Goal: Information Seeking & Learning: Learn about a topic

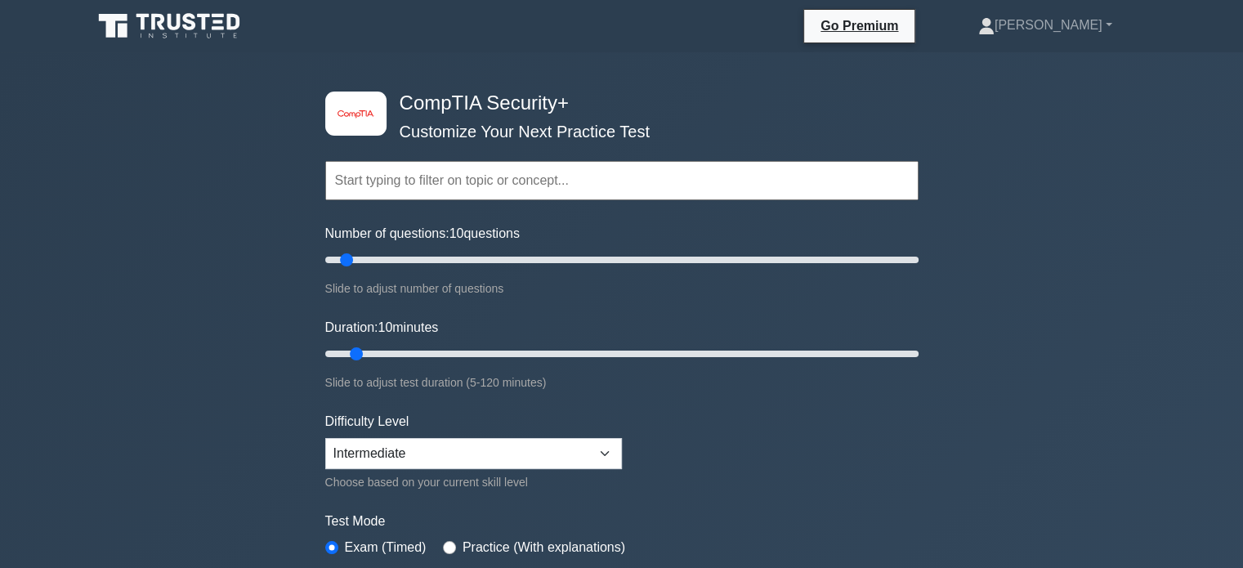
click at [454, 184] on input "text" at bounding box center [621, 180] width 593 height 39
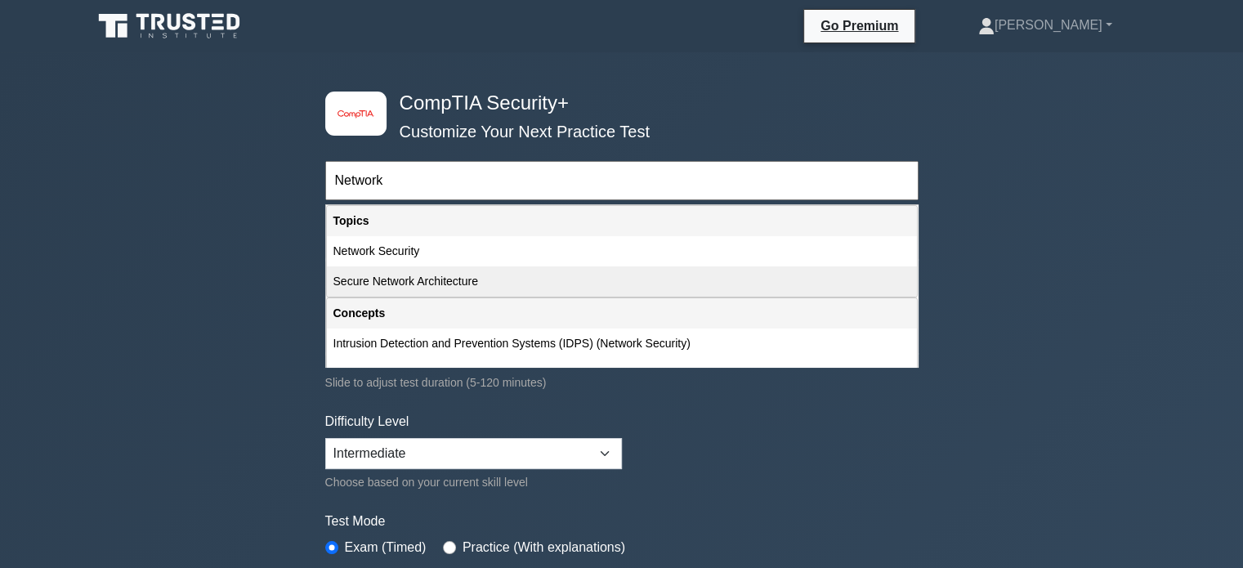
click at [419, 280] on div "Secure Network Architecture" at bounding box center [622, 281] width 590 height 30
type input "Secure Network Architecture"
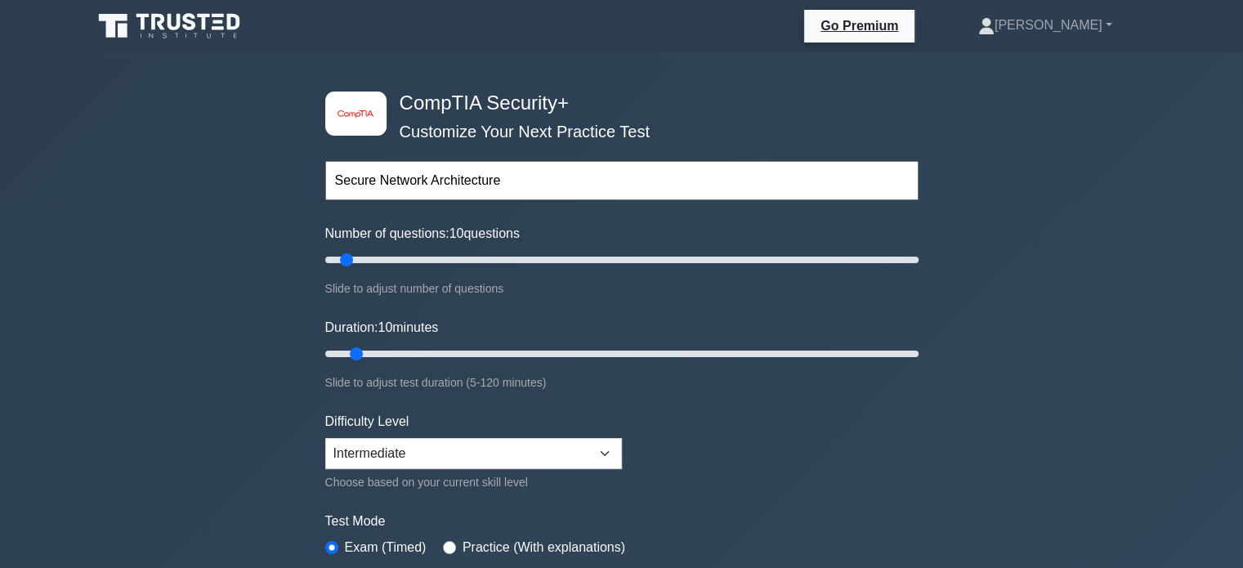
scroll to position [47, 0]
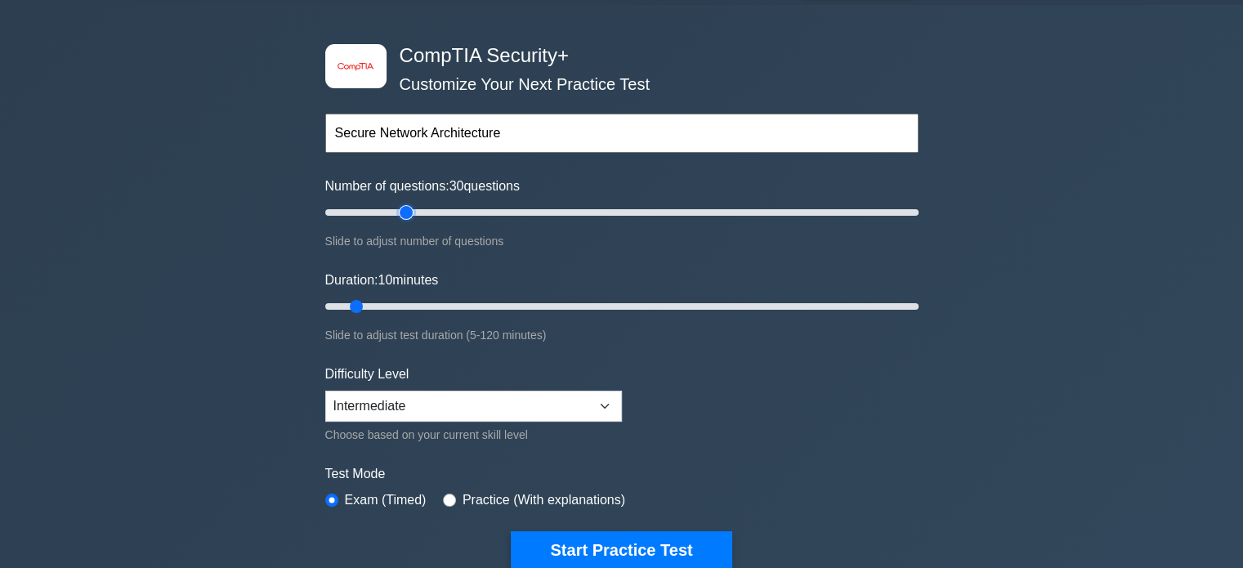
type input "30"
click at [404, 214] on input "Number of questions: 30 questions" at bounding box center [621, 213] width 593 height 20
click at [447, 118] on input "text" at bounding box center [621, 133] width 593 height 39
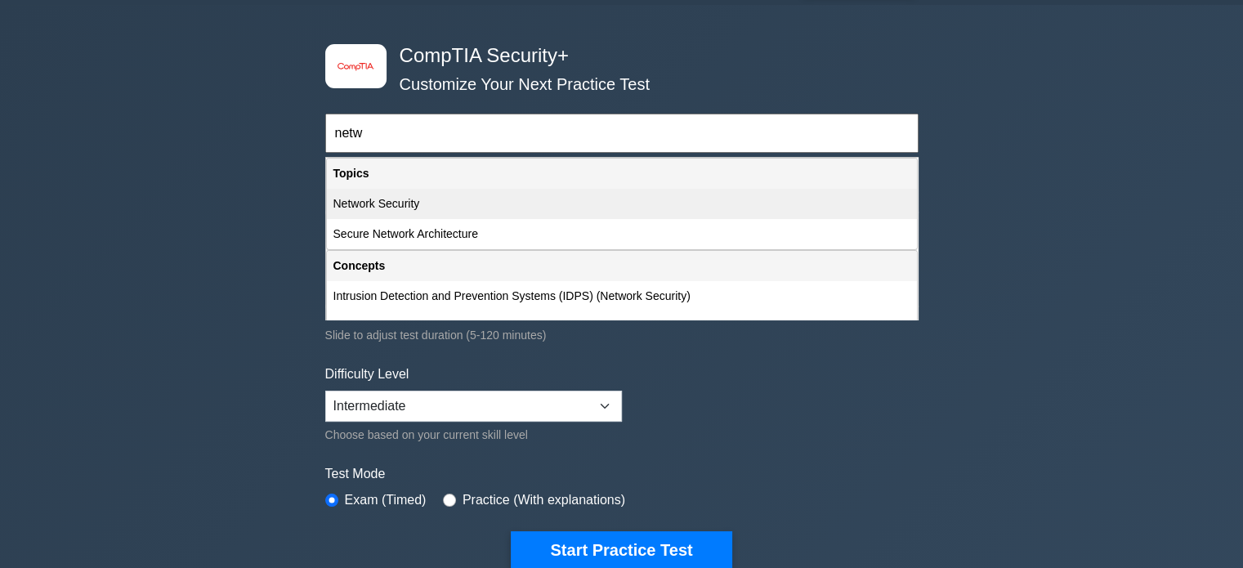
click at [417, 208] on div "Network Security" at bounding box center [622, 204] width 590 height 30
type input "Network Security"
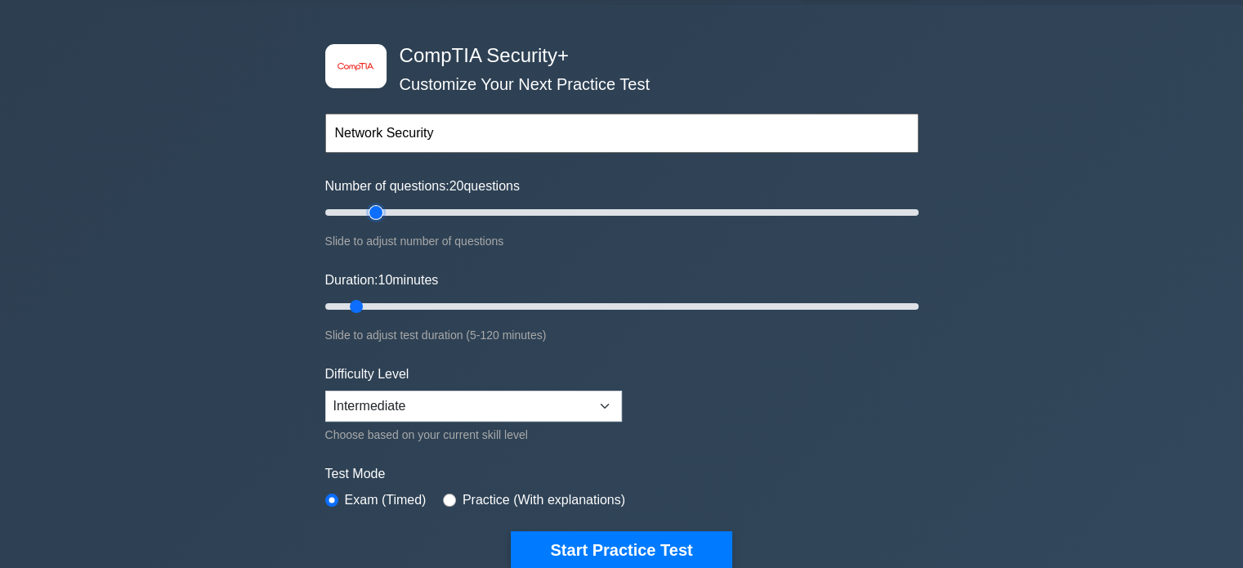
drag, startPoint x: 404, startPoint y: 206, endPoint x: 374, endPoint y: 208, distance: 30.3
type input "20"
click at [374, 208] on input "Number of questions: 20 questions" at bounding box center [621, 213] width 593 height 20
drag, startPoint x: 350, startPoint y: 303, endPoint x: 408, endPoint y: 319, distance: 60.3
type input "20"
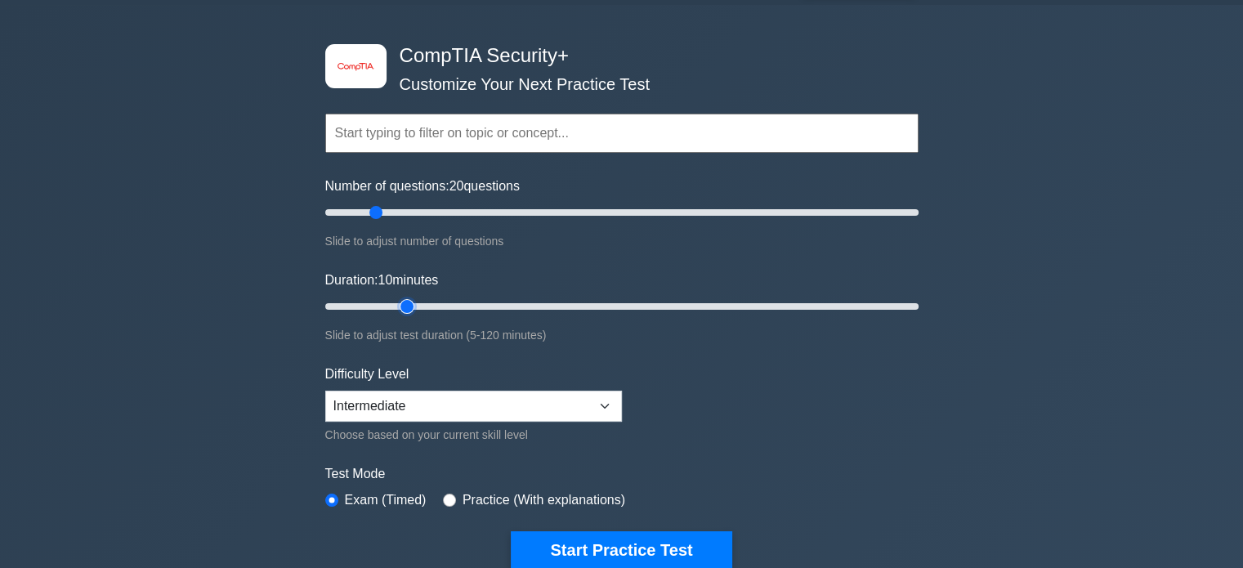
click at [408, 316] on input "Duration: 10 minutes" at bounding box center [621, 307] width 593 height 20
click at [459, 132] on input "text" at bounding box center [621, 133] width 593 height 39
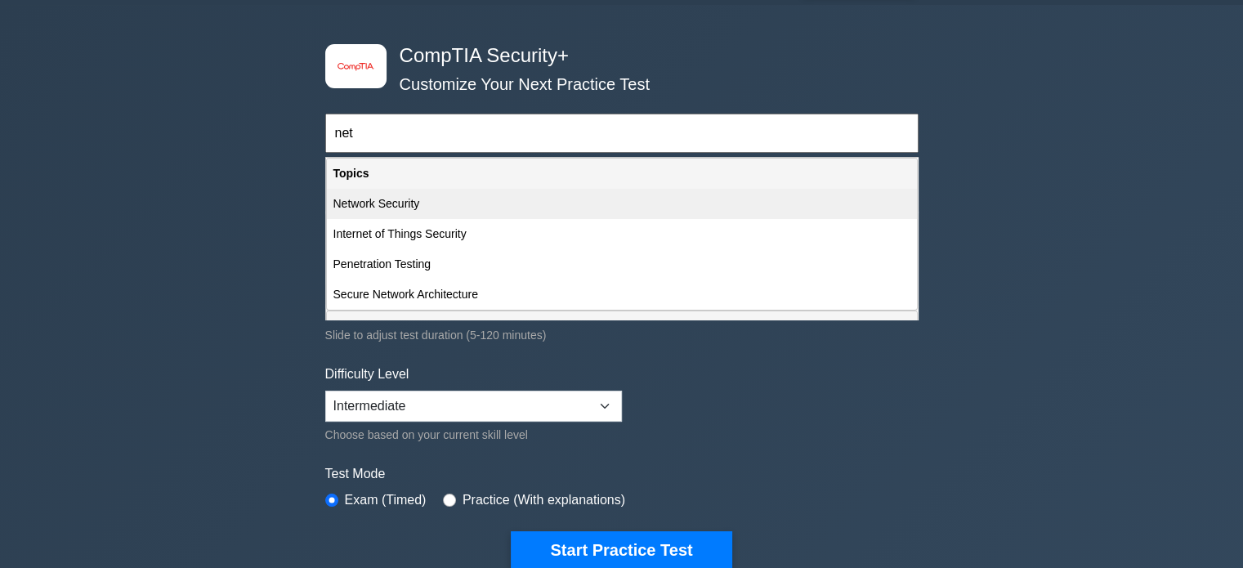
click at [419, 208] on div "Network Security" at bounding box center [622, 204] width 590 height 30
type input "Network Security"
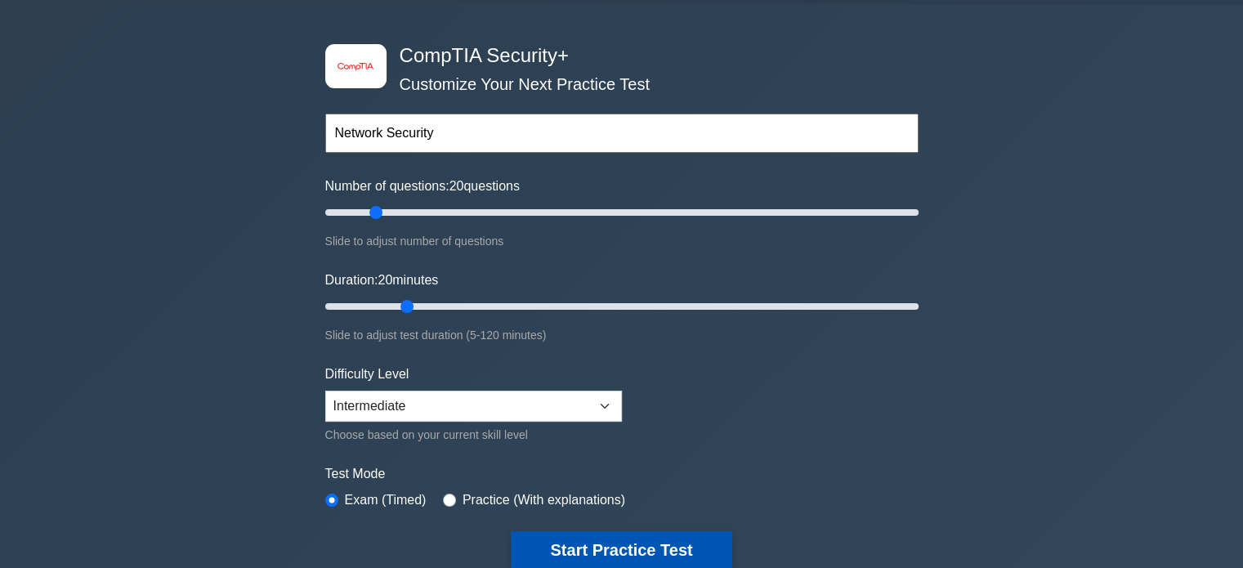
click at [611, 542] on button "Start Practice Test" at bounding box center [621, 550] width 221 height 38
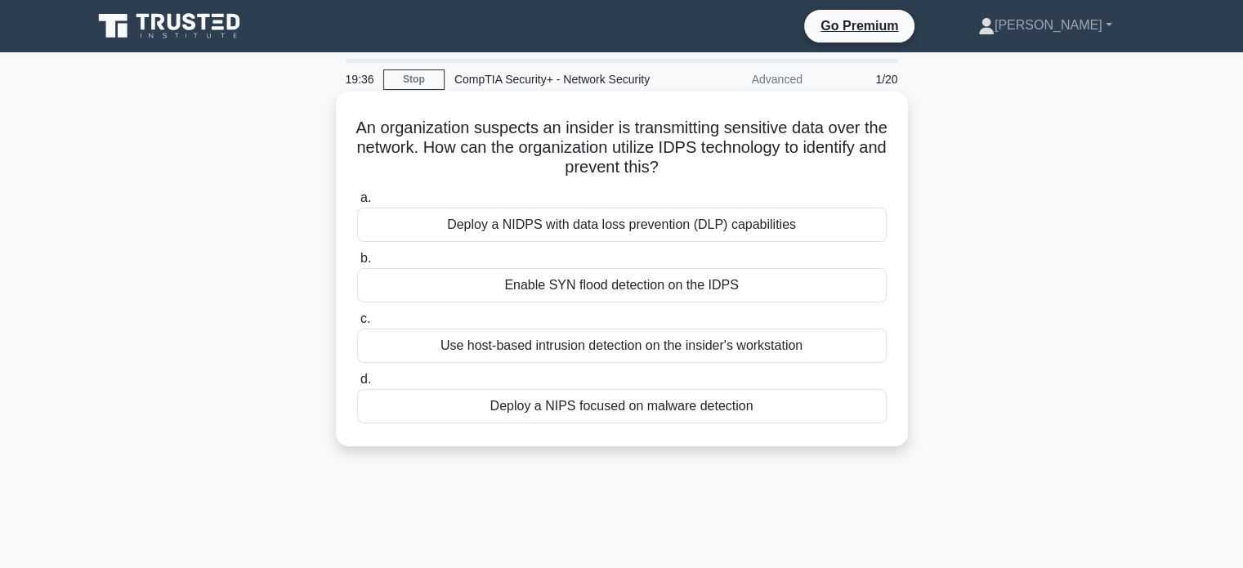
click at [647, 232] on div "Deploy a NIDPS with data loss prevention (DLP) capabilities" at bounding box center [621, 225] width 529 height 34
click at [357, 203] on input "a. Deploy a NIDPS with data loss prevention (DLP) capabilities" at bounding box center [357, 198] width 0 height 11
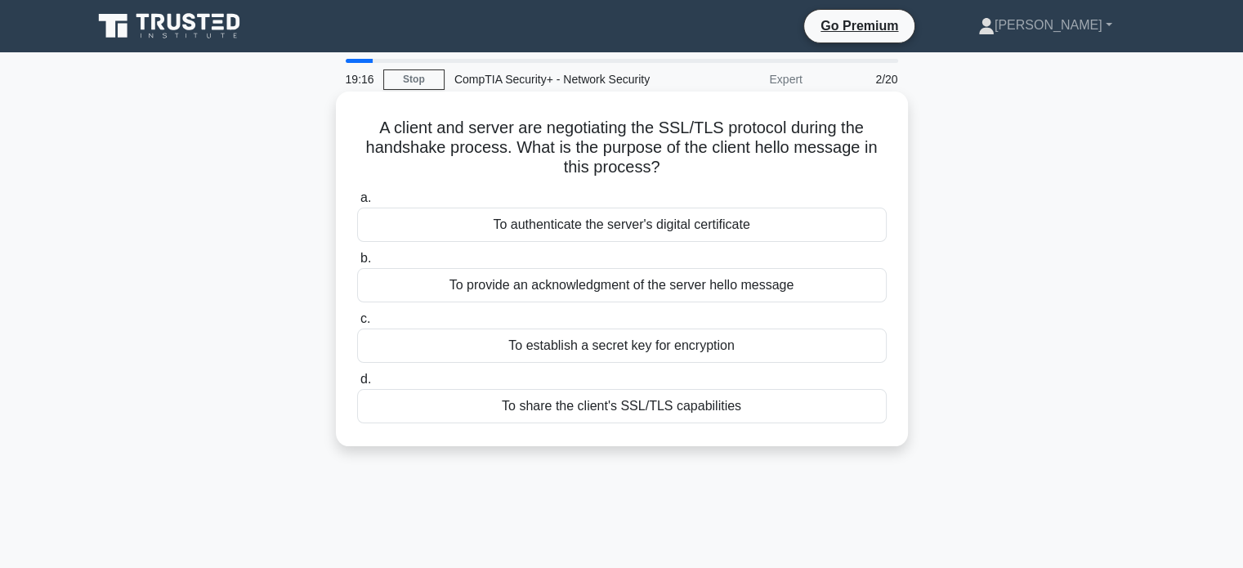
click at [680, 404] on div "To share the client's SSL/TLS capabilities" at bounding box center [621, 406] width 529 height 34
click at [357, 385] on input "d. To share the client's SSL/TLS capabilities" at bounding box center [357, 379] width 0 height 11
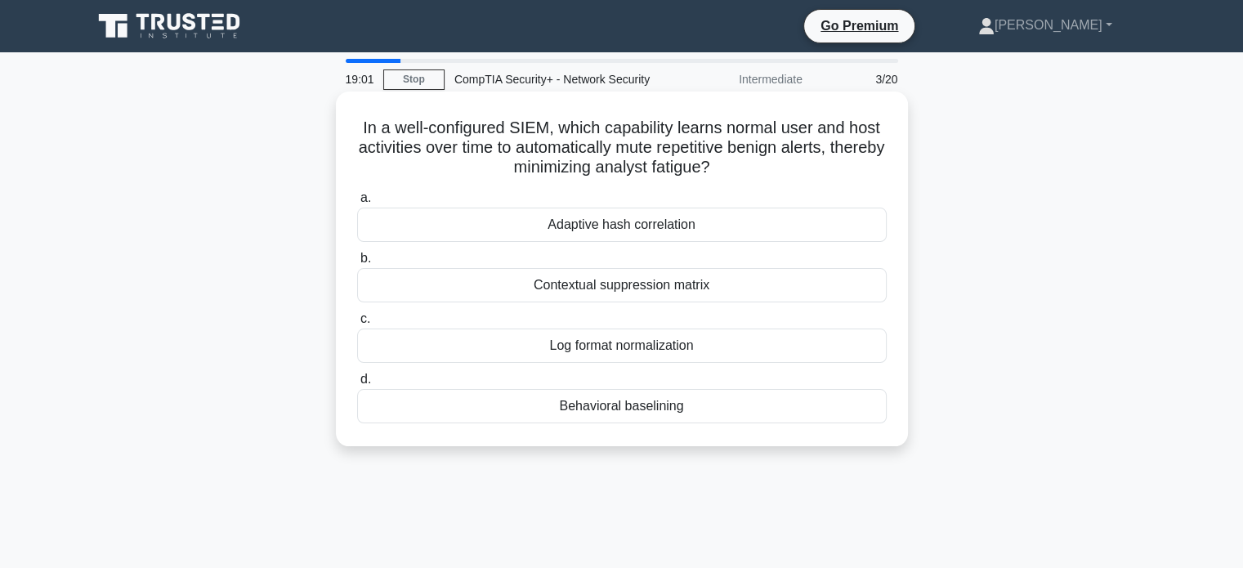
click at [362, 135] on h5 "In a well-configured SIEM, which capability learns normal user and host activit…" at bounding box center [621, 148] width 533 height 60
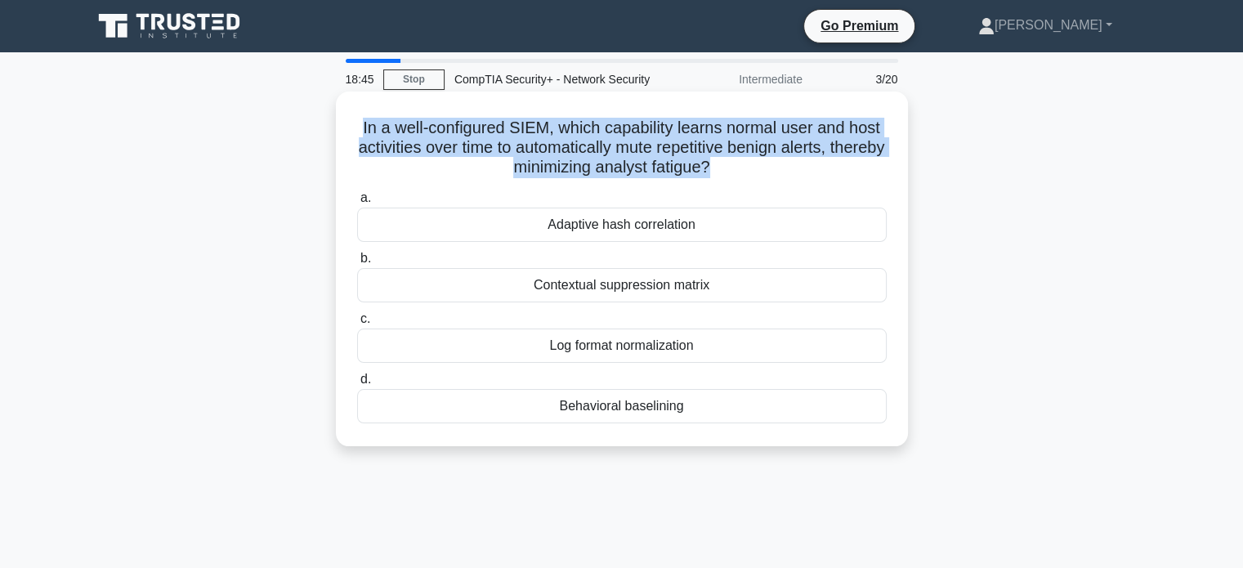
drag, startPoint x: 362, startPoint y: 135, endPoint x: 797, endPoint y: 158, distance: 436.1
click at [797, 158] on h5 "In a well-configured SIEM, which capability learns normal user and host activit…" at bounding box center [621, 148] width 533 height 60
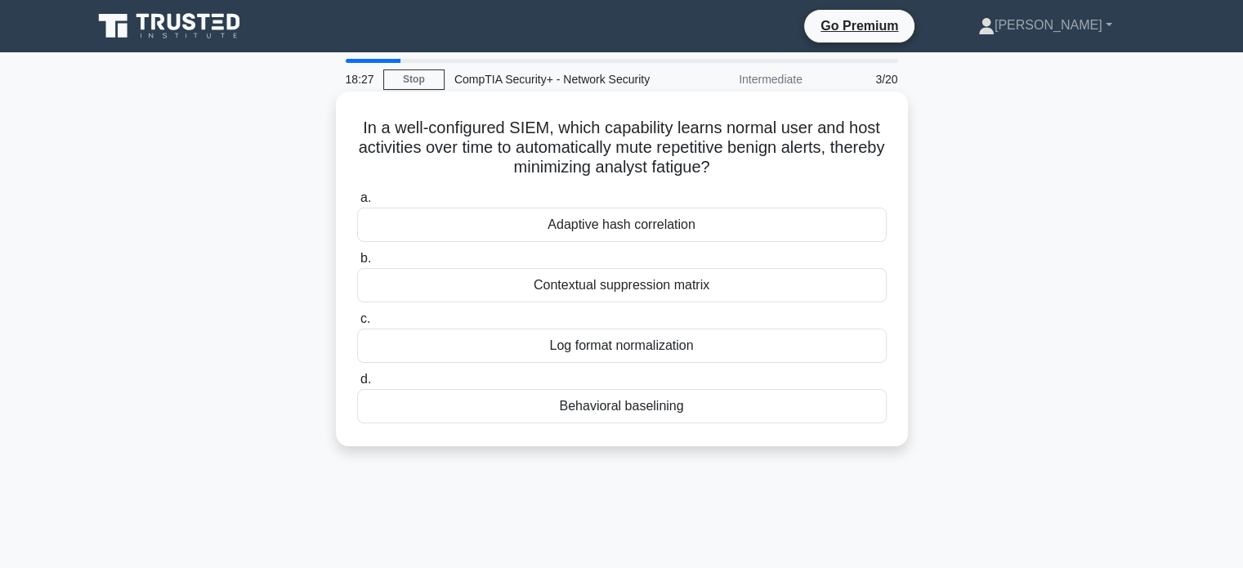
click at [652, 407] on div "Behavioral baselining" at bounding box center [621, 406] width 529 height 34
click at [357, 385] on input "d. Behavioral baselining" at bounding box center [357, 379] width 0 height 11
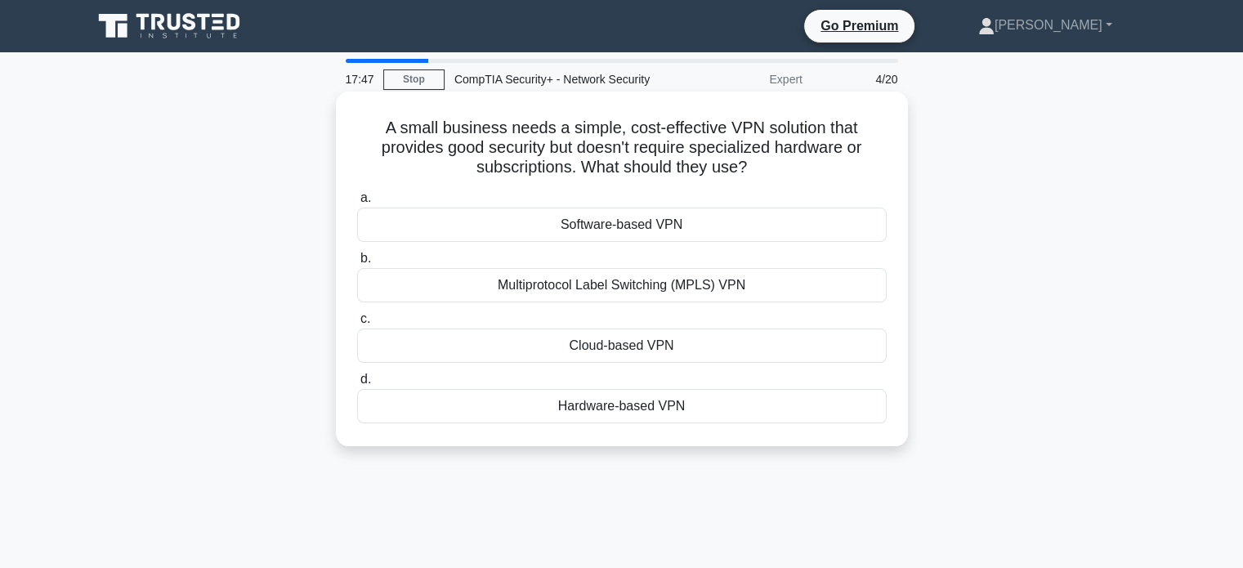
click at [672, 355] on div "Cloud-based VPN" at bounding box center [621, 345] width 529 height 34
click at [357, 324] on input "c. Cloud-based VPN" at bounding box center [357, 319] width 0 height 11
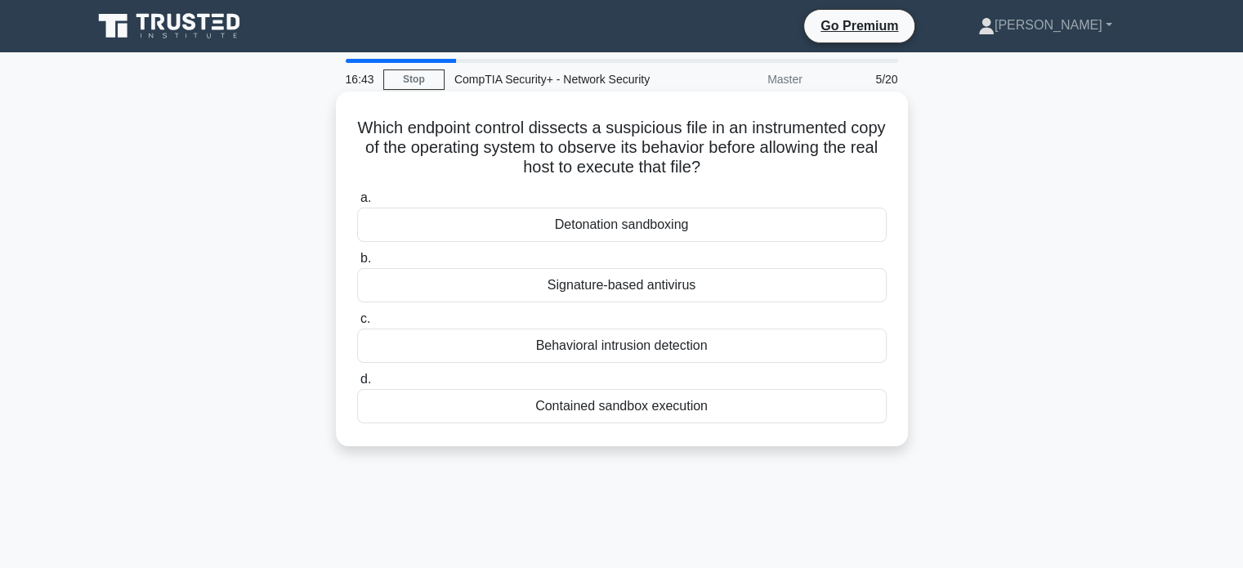
click at [393, 129] on h5 "Which endpoint control dissects a suspicious file in an instrumented copy of th…" at bounding box center [621, 148] width 533 height 60
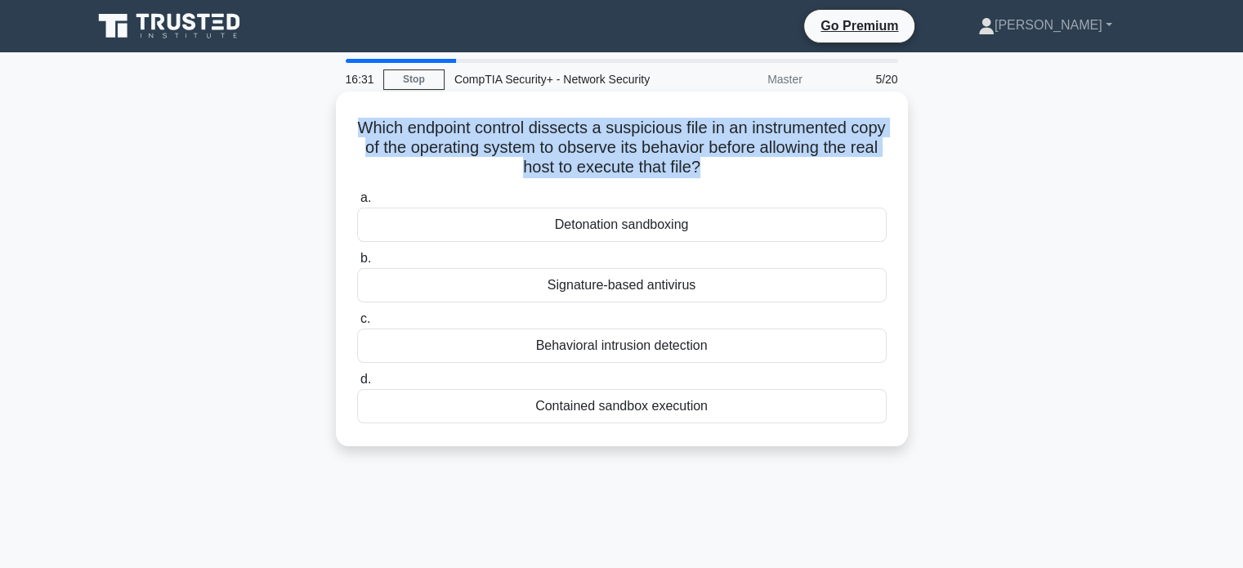
drag, startPoint x: 393, startPoint y: 129, endPoint x: 752, endPoint y: 172, distance: 361.3
click at [752, 172] on h5 "Which endpoint control dissects a suspicious file in an instrumented copy of th…" at bounding box center [621, 148] width 533 height 60
click at [720, 172] on icon ".spinner_0XTQ{transform-origin:center;animation:spinner_y6GP .75s linear infini…" at bounding box center [710, 168] width 20 height 20
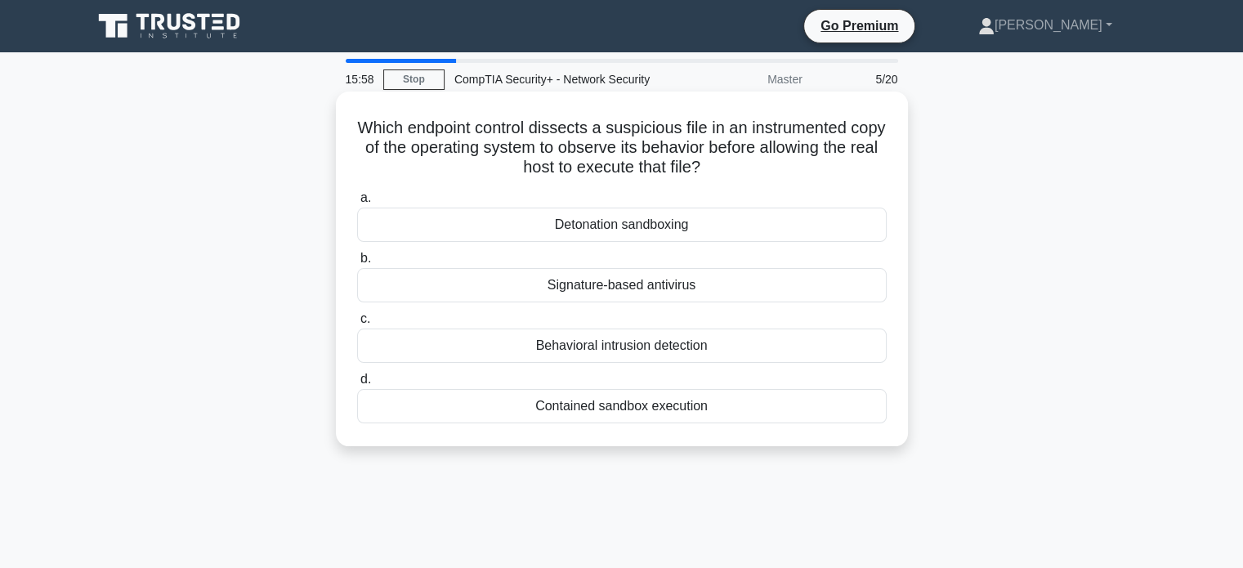
click at [681, 175] on h5 "Which endpoint control dissects a suspicious file in an instrumented copy of th…" at bounding box center [621, 148] width 533 height 60
drag, startPoint x: 681, startPoint y: 175, endPoint x: 712, endPoint y: 175, distance: 31.9
click at [712, 175] on h5 "Which endpoint control dissects a suspicious file in an instrumented copy of th…" at bounding box center [621, 148] width 533 height 60
click at [712, 178] on h5 "Which endpoint control dissects a suspicious file in an instrumented copy of th…" at bounding box center [621, 148] width 533 height 60
click at [690, 234] on div "Detonation sandboxing" at bounding box center [621, 225] width 529 height 34
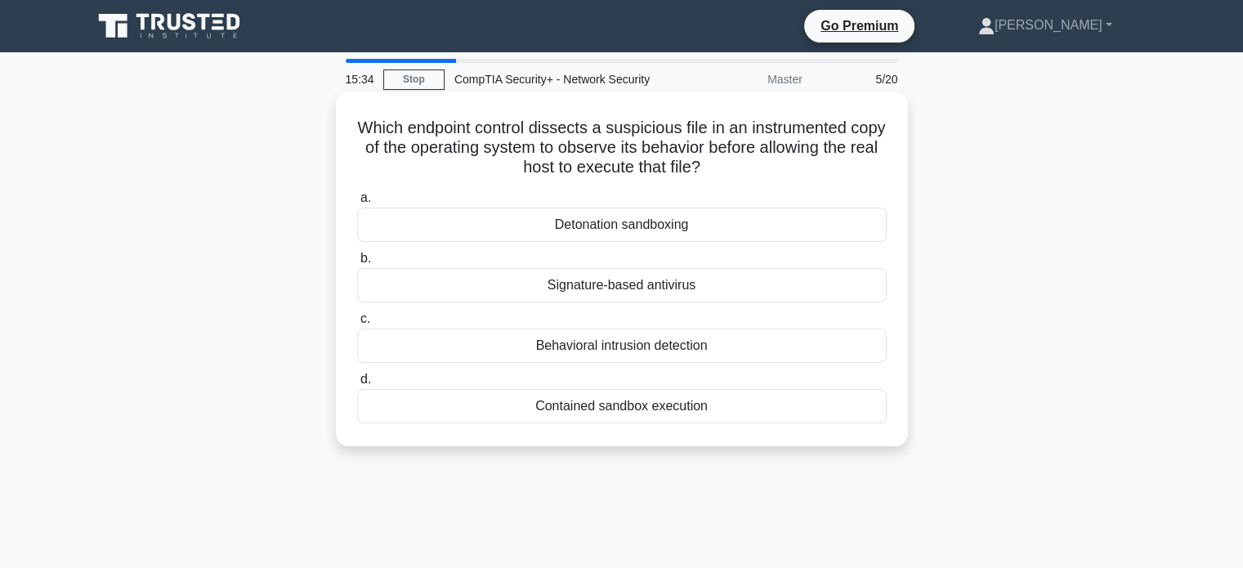
click at [357, 203] on input "a. Detonation sandboxing" at bounding box center [357, 198] width 0 height 11
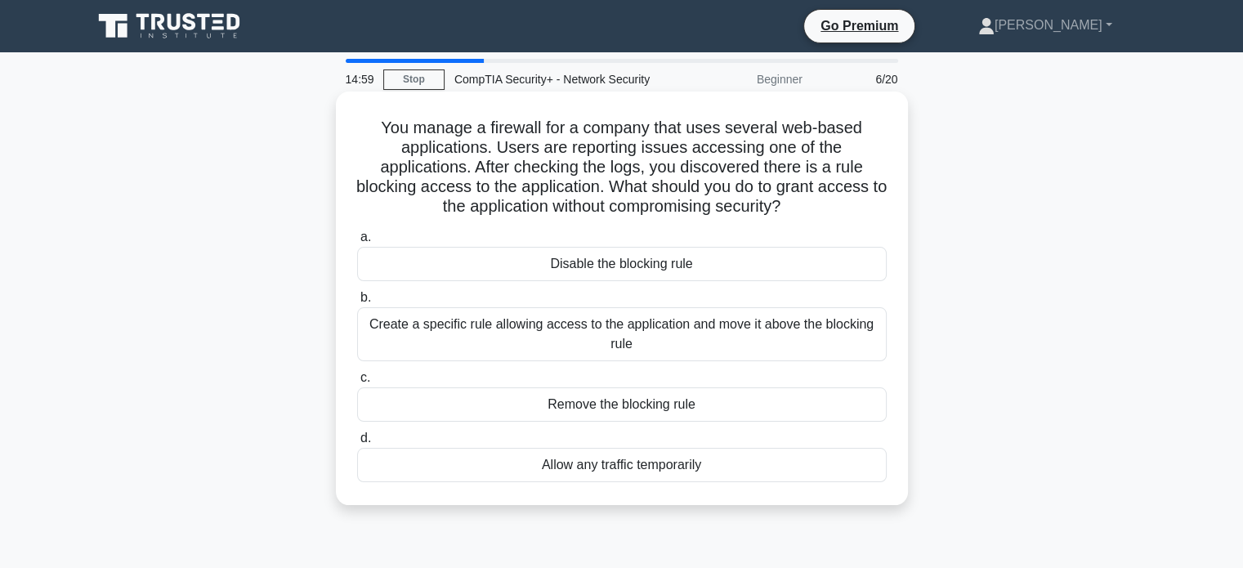
click at [644, 185] on h5 "You manage a firewall for a company that uses several web-based applications. U…" at bounding box center [621, 168] width 533 height 100
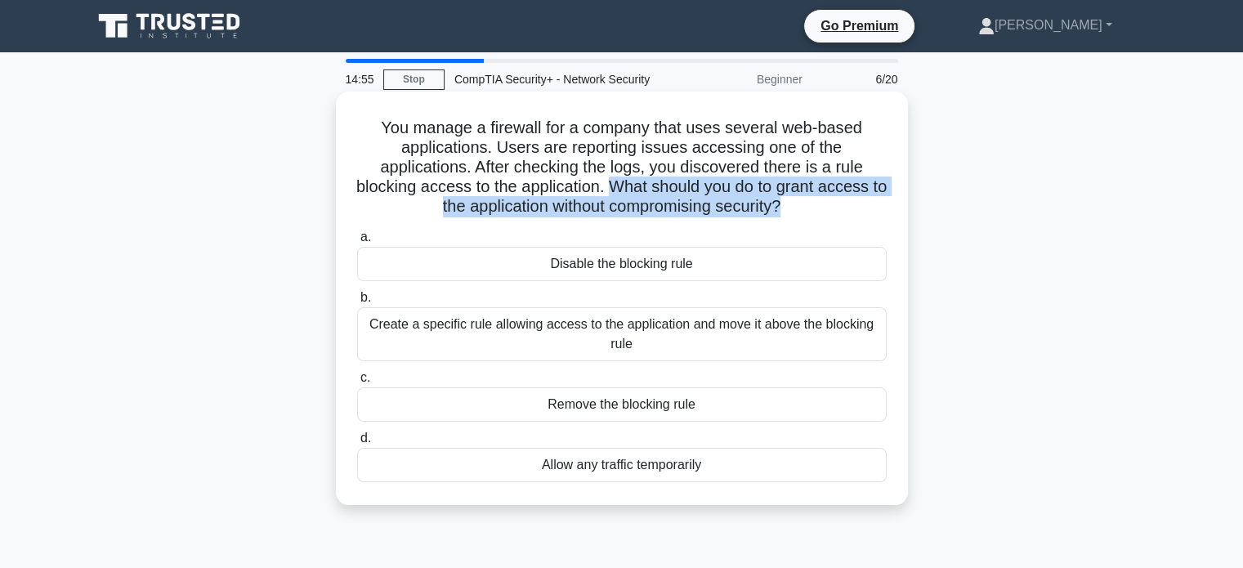
drag, startPoint x: 644, startPoint y: 185, endPoint x: 809, endPoint y: 207, distance: 166.5
click at [809, 207] on h5 "You manage a firewall for a company that uses several web-based applications. U…" at bounding box center [621, 168] width 533 height 100
click at [800, 208] on icon ".spinner_0XTQ{transform-origin:center;animation:spinner_y6GP .75s linear infini…" at bounding box center [790, 208] width 20 height 20
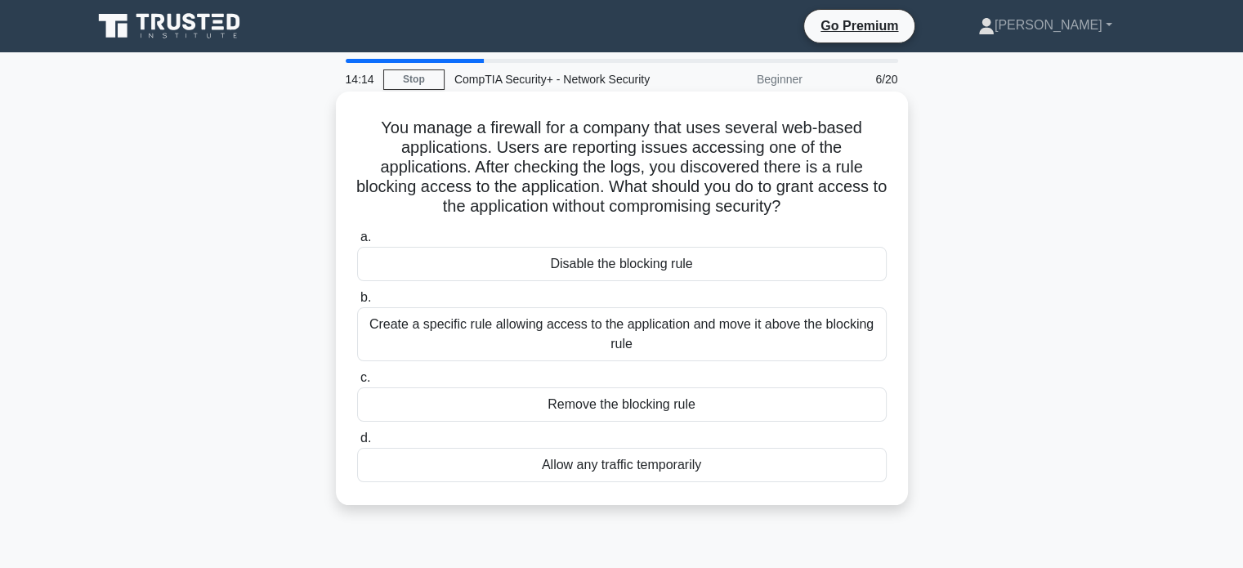
click at [487, 159] on h5 "You manage a firewall for a company that uses several web-based applications. U…" at bounding box center [621, 168] width 533 height 100
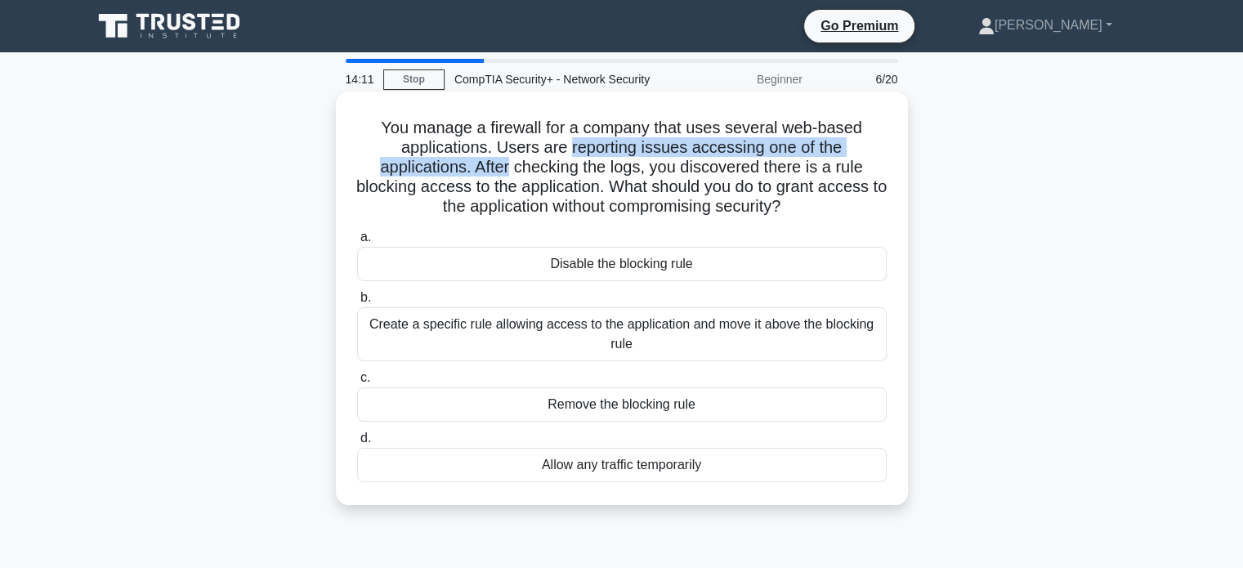
drag, startPoint x: 487, startPoint y: 159, endPoint x: 608, endPoint y: 156, distance: 121.0
click at [608, 156] on h5 "You manage a firewall for a company that uses several web-based applications. U…" at bounding box center [621, 168] width 533 height 100
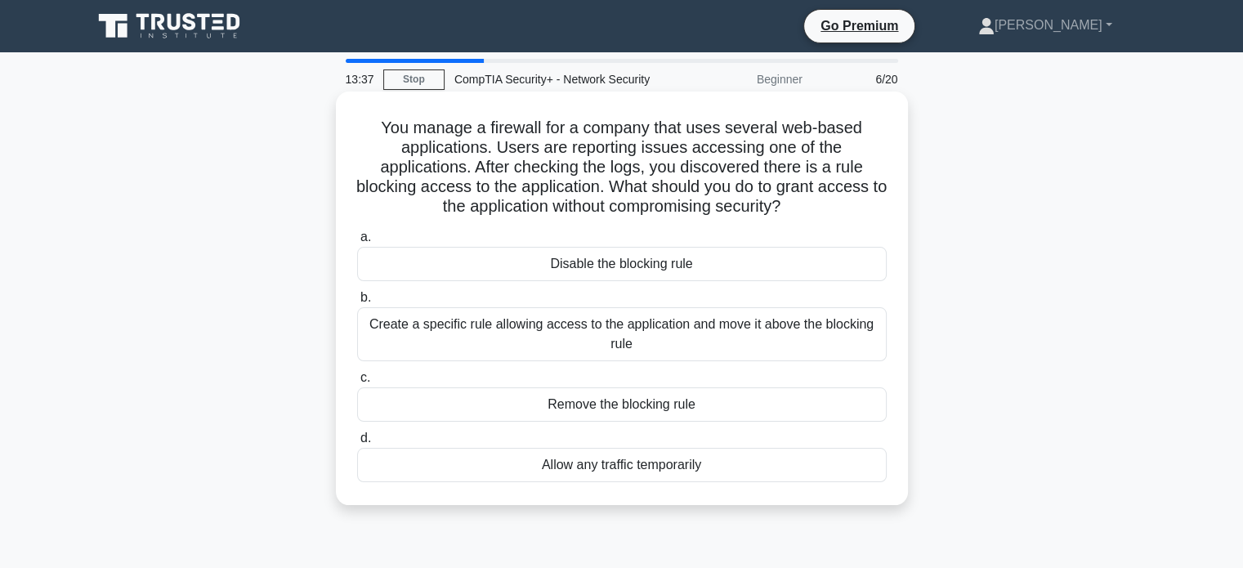
click at [565, 334] on div "Create a specific rule allowing access to the application and move it above the…" at bounding box center [621, 334] width 529 height 54
click at [357, 303] on input "b. Create a specific rule allowing access to the application and move it above …" at bounding box center [357, 297] width 0 height 11
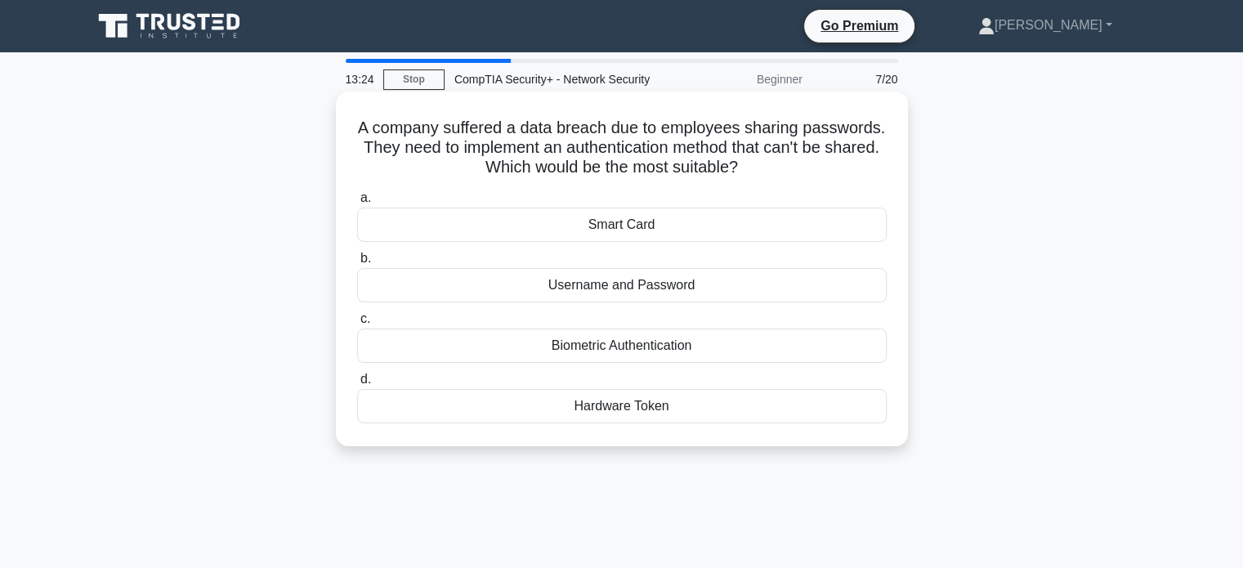
click at [719, 354] on div "Biometric Authentication" at bounding box center [621, 345] width 529 height 34
click at [357, 324] on input "c. Biometric Authentication" at bounding box center [357, 319] width 0 height 11
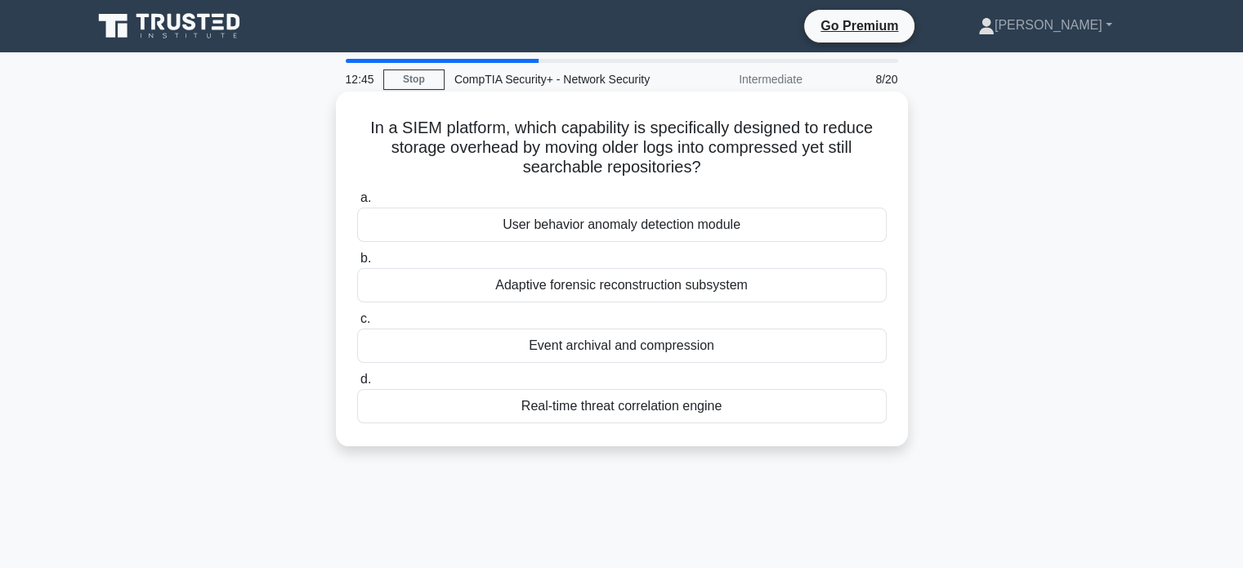
click at [561, 354] on div "Event archival and compression" at bounding box center [621, 345] width 529 height 34
click at [357, 324] on input "c. Event archival and compression" at bounding box center [357, 319] width 0 height 11
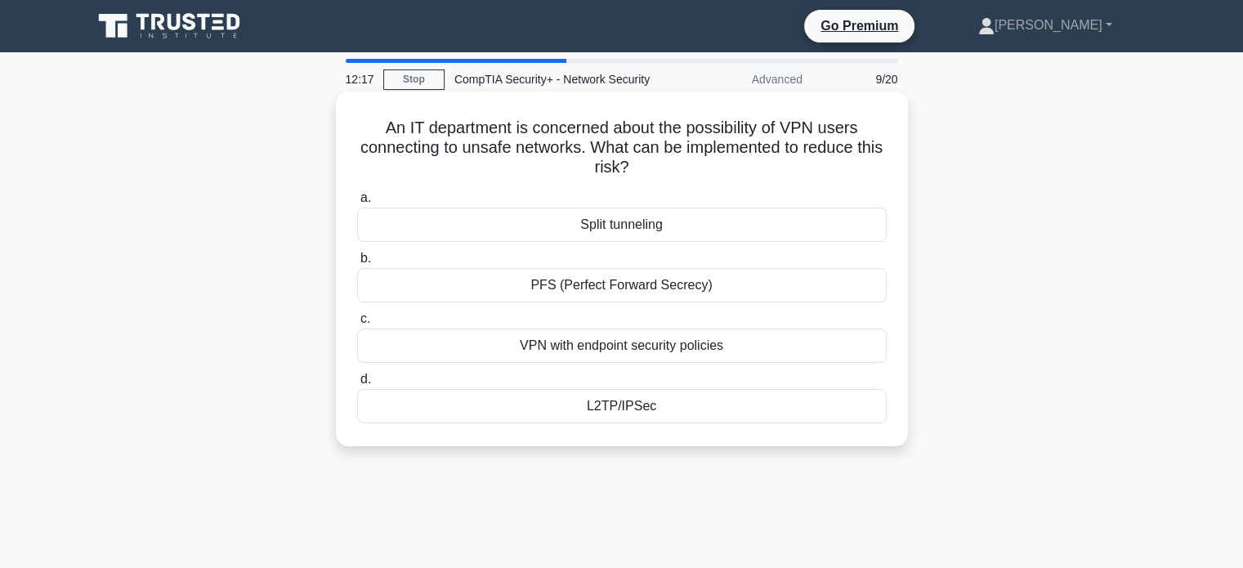
click at [709, 288] on div "PFS (Perfect Forward Secrecy)" at bounding box center [621, 285] width 529 height 34
click at [357, 264] on input "b. PFS (Perfect Forward Secrecy)" at bounding box center [357, 258] width 0 height 11
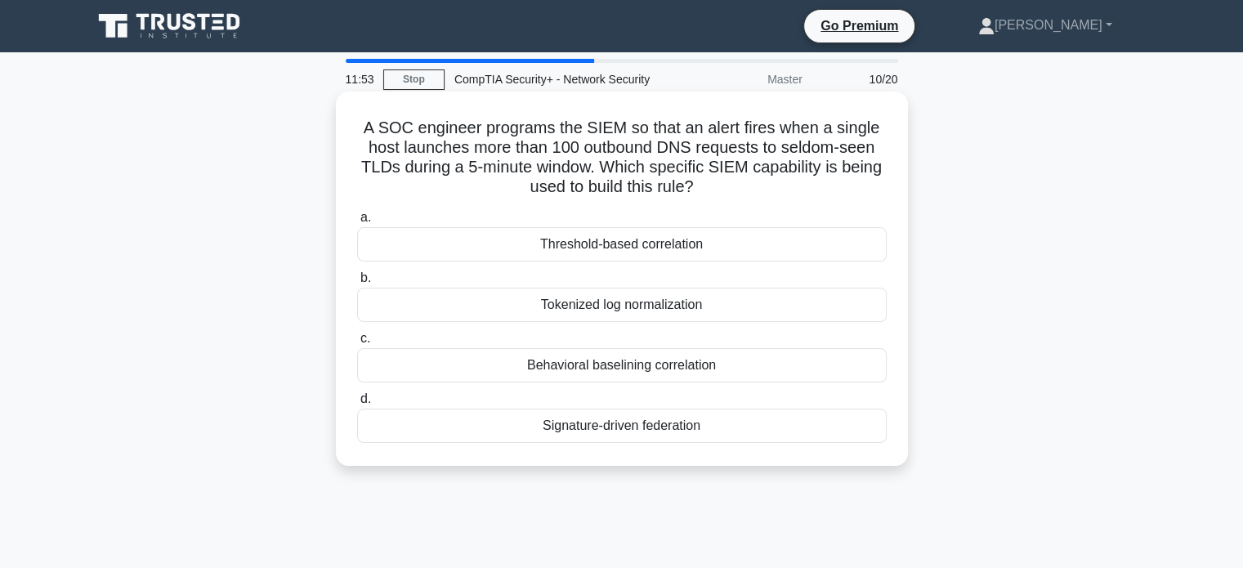
click at [714, 245] on div "Threshold-based correlation" at bounding box center [621, 244] width 529 height 34
click at [357, 223] on input "a. Threshold-based correlation" at bounding box center [357, 217] width 0 height 11
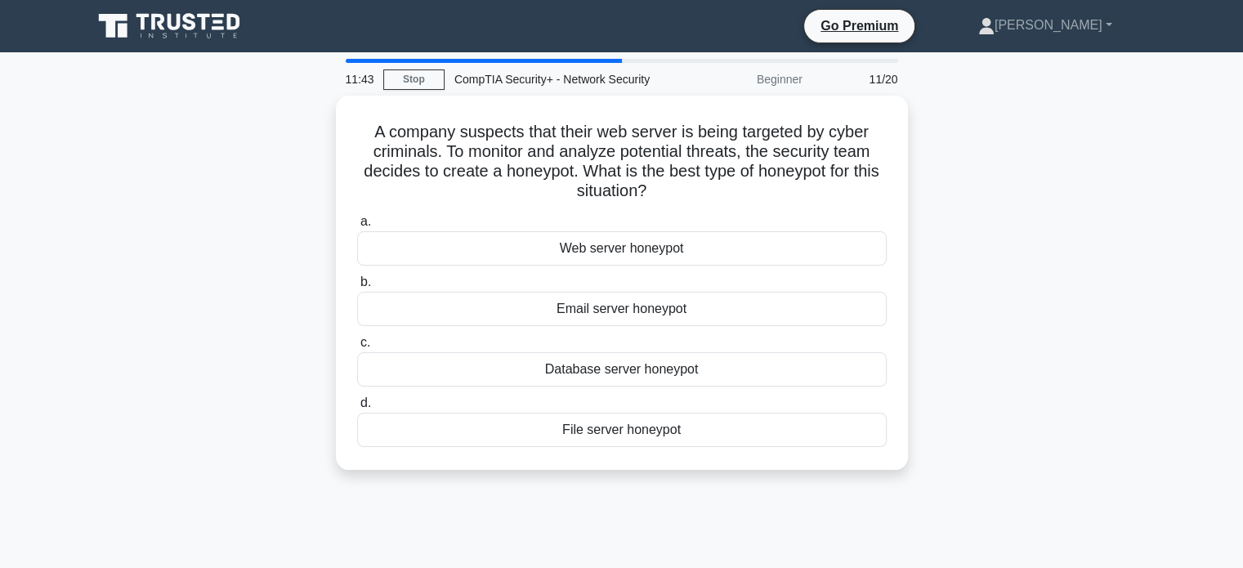
click at [714, 245] on div "Web server honeypot" at bounding box center [621, 248] width 529 height 34
click at [357, 227] on input "a. Web server honeypot" at bounding box center [357, 221] width 0 height 11
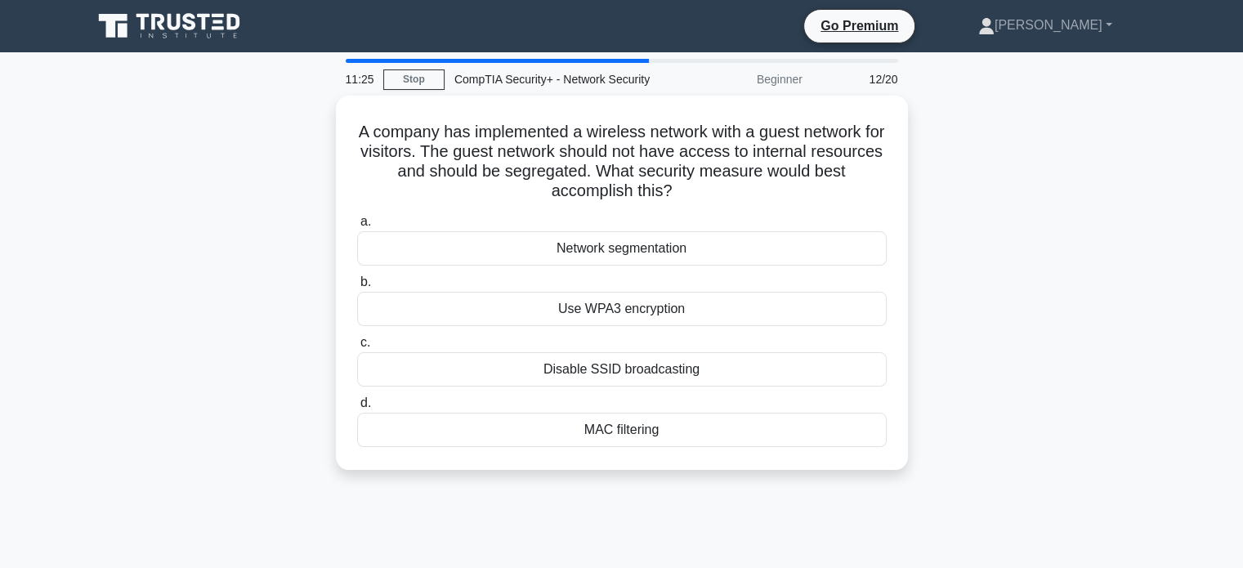
click at [714, 245] on div "Network segmentation" at bounding box center [621, 248] width 529 height 34
click at [357, 227] on input "a. Network segmentation" at bounding box center [357, 221] width 0 height 11
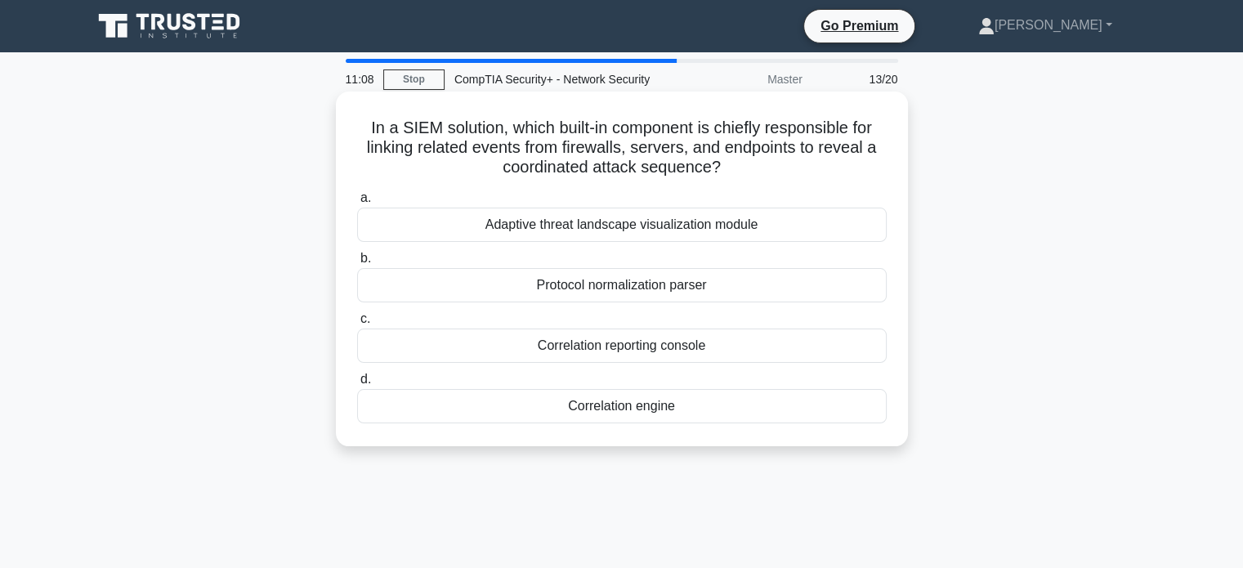
click at [612, 404] on div "Correlation engine" at bounding box center [621, 406] width 529 height 34
click at [357, 385] on input "d. Correlation engine" at bounding box center [357, 379] width 0 height 11
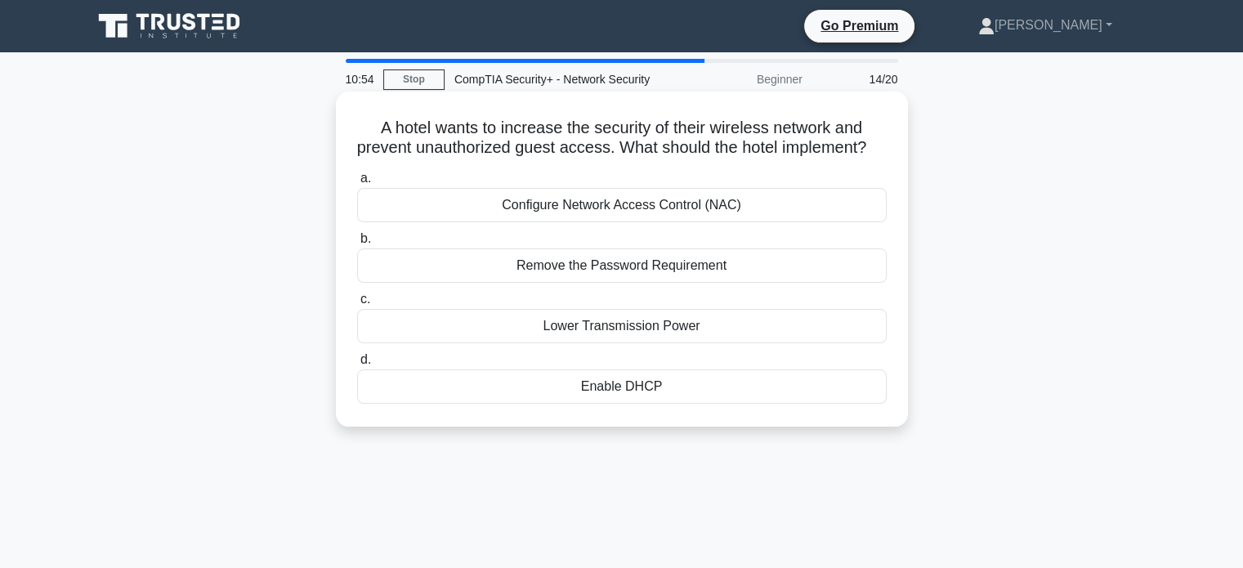
click at [746, 220] on div "Configure Network Access Control (NAC)" at bounding box center [621, 205] width 529 height 34
click at [357, 184] on input "a. Configure Network Access Control (NAC)" at bounding box center [357, 178] width 0 height 11
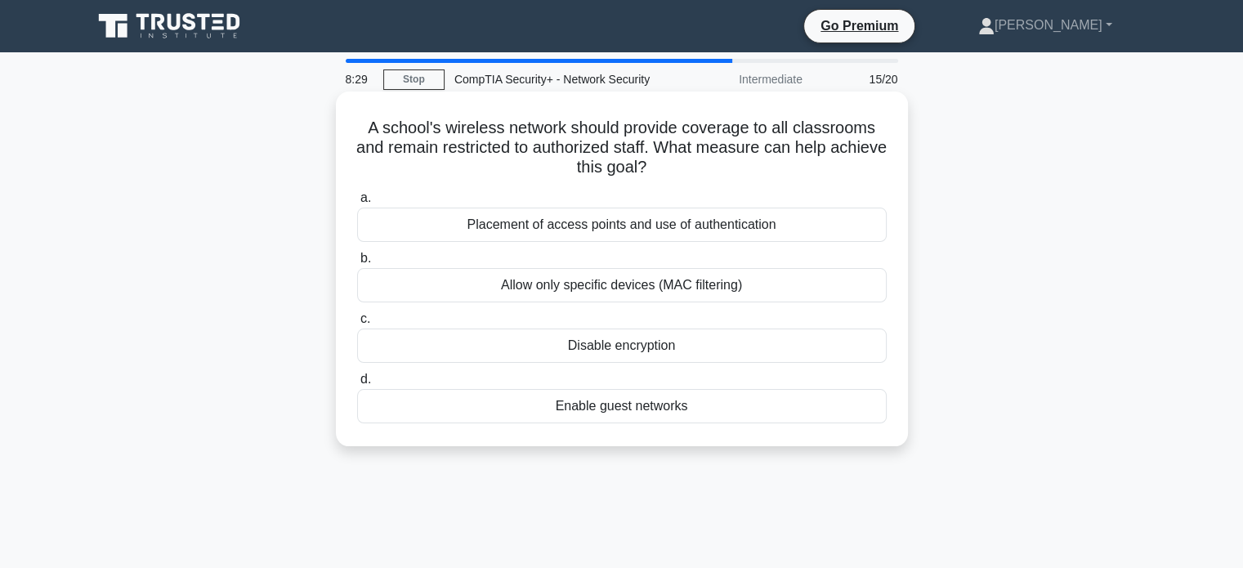
click at [706, 279] on div "Allow only specific devices (MAC filtering)" at bounding box center [621, 285] width 529 height 34
click at [357, 264] on input "b. Allow only specific devices (MAC filtering)" at bounding box center [357, 258] width 0 height 11
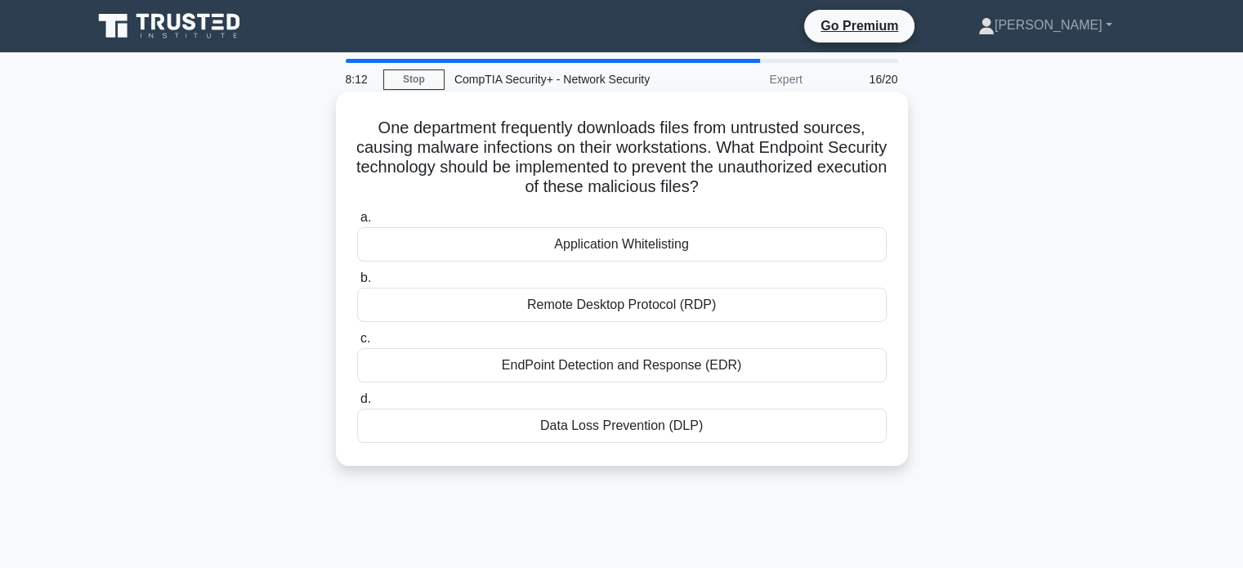
click at [778, 153] on h5 "One department frequently downloads files from untrusted sources, causing malwa…" at bounding box center [621, 158] width 533 height 80
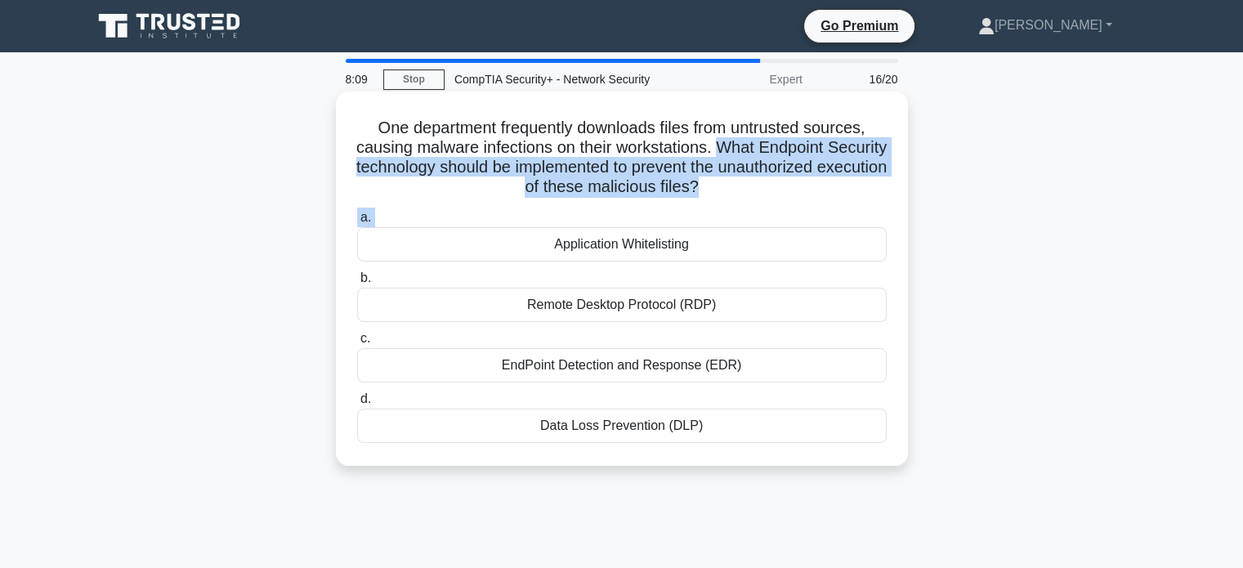
drag, startPoint x: 778, startPoint y: 153, endPoint x: 823, endPoint y: 209, distance: 72.1
click at [823, 209] on div "One department frequently downloads files from untrusted sources, causing malwa…" at bounding box center [621, 278] width 559 height 361
click at [822, 195] on h5 "One department frequently downloads files from untrusted sources, causing malwa…" at bounding box center [621, 158] width 533 height 80
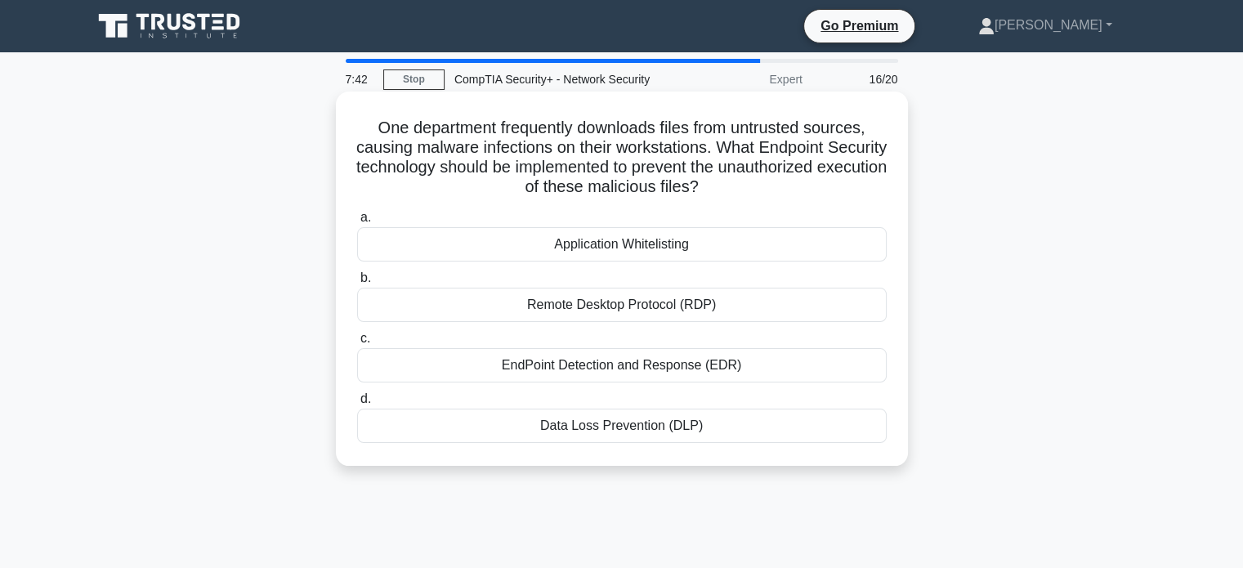
click at [590, 365] on div "EndPoint Detection and Response (EDR)" at bounding box center [621, 365] width 529 height 34
click at [357, 344] on input "c. EndPoint Detection and Response (EDR)" at bounding box center [357, 338] width 0 height 11
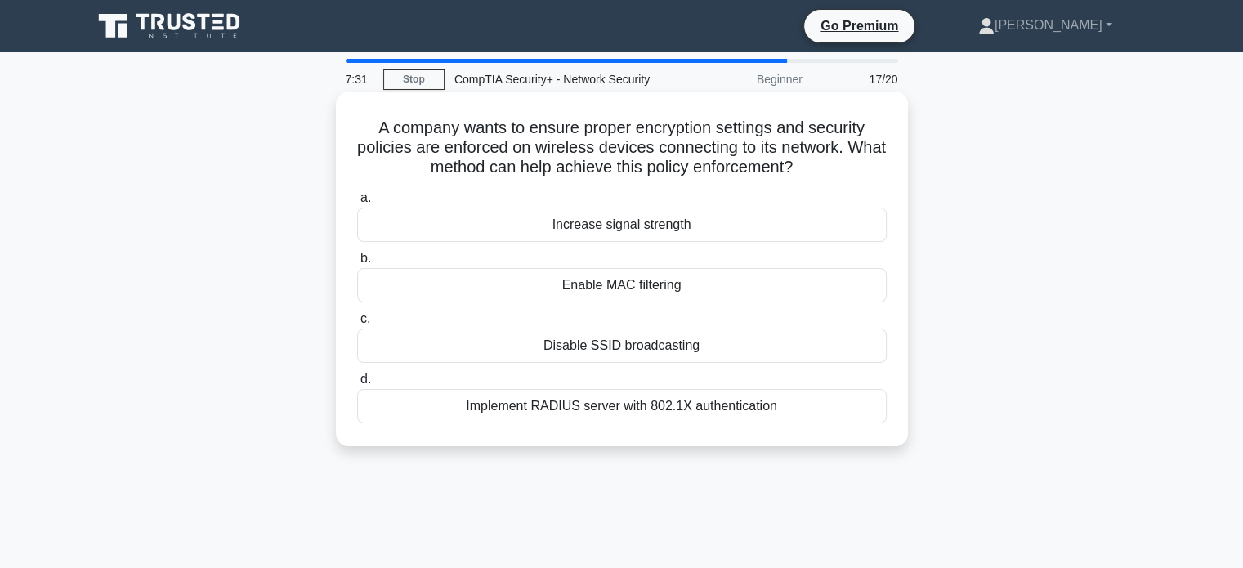
click at [424, 173] on h5 "A company wants to ensure proper encryption settings and security policies are …" at bounding box center [621, 148] width 533 height 60
drag, startPoint x: 424, startPoint y: 173, endPoint x: 542, endPoint y: 168, distance: 118.6
click at [542, 168] on h5 "A company wants to ensure proper encryption settings and security policies are …" at bounding box center [621, 148] width 533 height 60
drag, startPoint x: 843, startPoint y: 164, endPoint x: 814, endPoint y: 170, distance: 30.0
click at [814, 170] on h5 "A company wants to ensure proper encryption settings and security policies are …" at bounding box center [621, 148] width 533 height 60
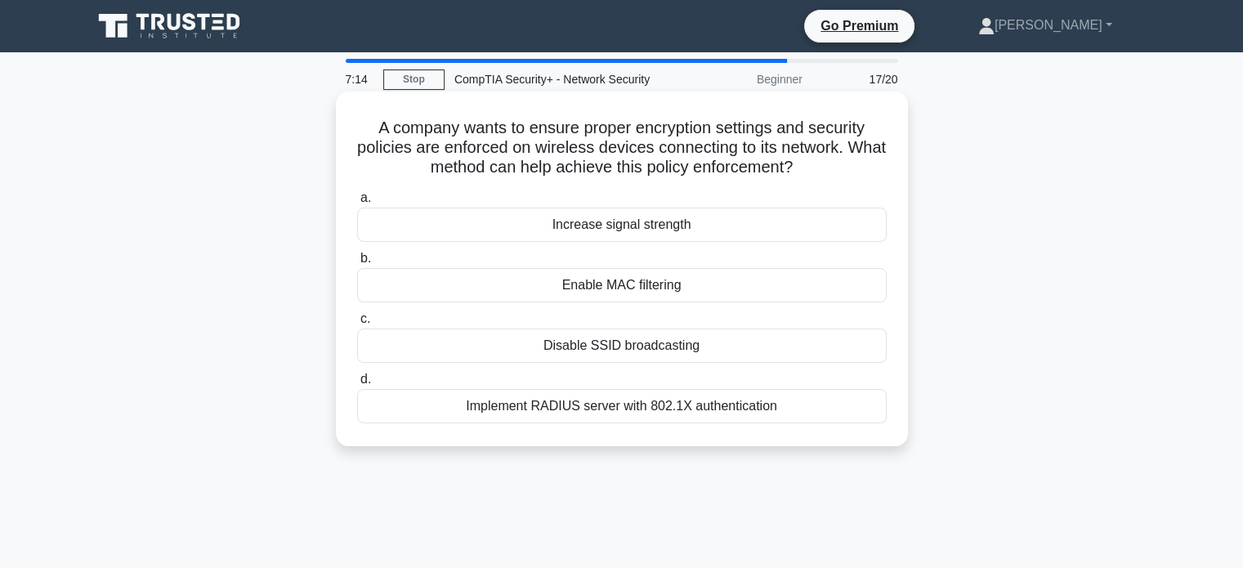
click at [379, 127] on h5 "A company wants to ensure proper encryption settings and security policies are …" at bounding box center [621, 148] width 533 height 60
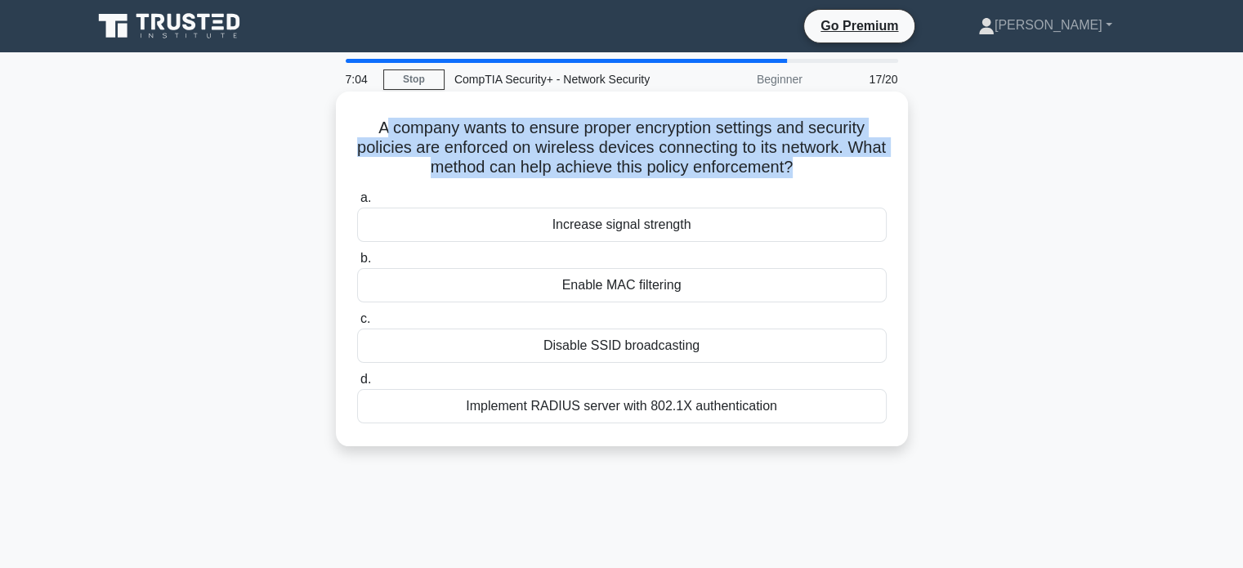
drag, startPoint x: 379, startPoint y: 127, endPoint x: 832, endPoint y: 172, distance: 454.8
click at [832, 172] on h5 "A company wants to ensure proper encryption settings and security policies are …" at bounding box center [621, 148] width 533 height 60
click at [812, 172] on icon ".spinner_0XTQ{transform-origin:center;animation:spinner_y6GP .75s linear infini…" at bounding box center [802, 168] width 20 height 20
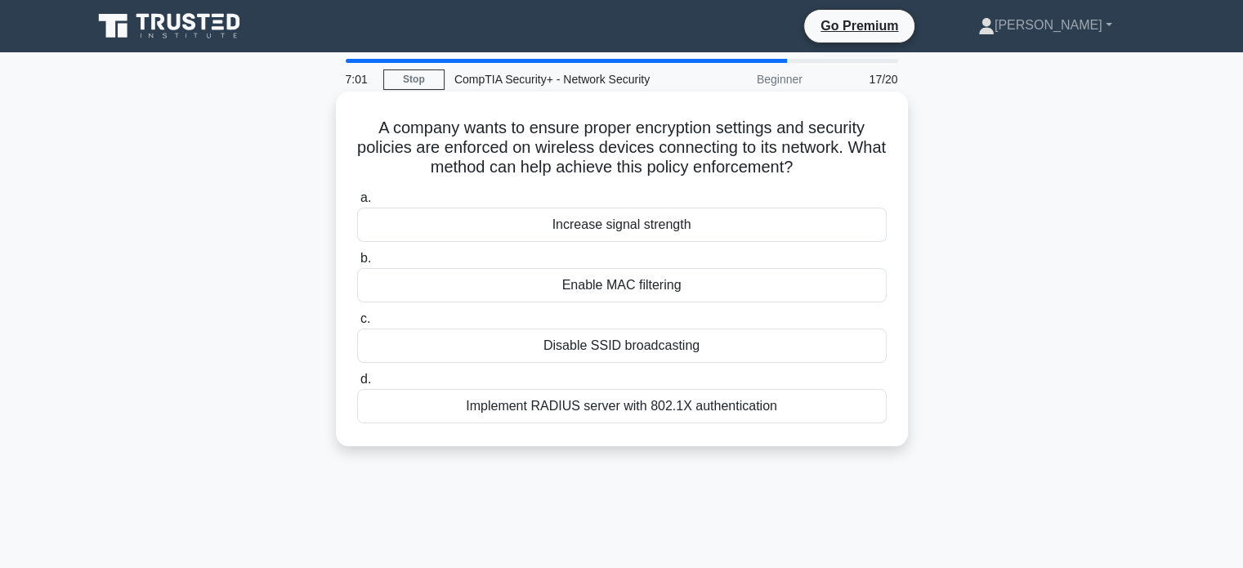
click at [636, 413] on div "Implement RADIUS server with 802.1X authentication" at bounding box center [621, 406] width 529 height 34
click at [357, 385] on input "d. Implement RADIUS server with 802.1X authentication" at bounding box center [357, 379] width 0 height 11
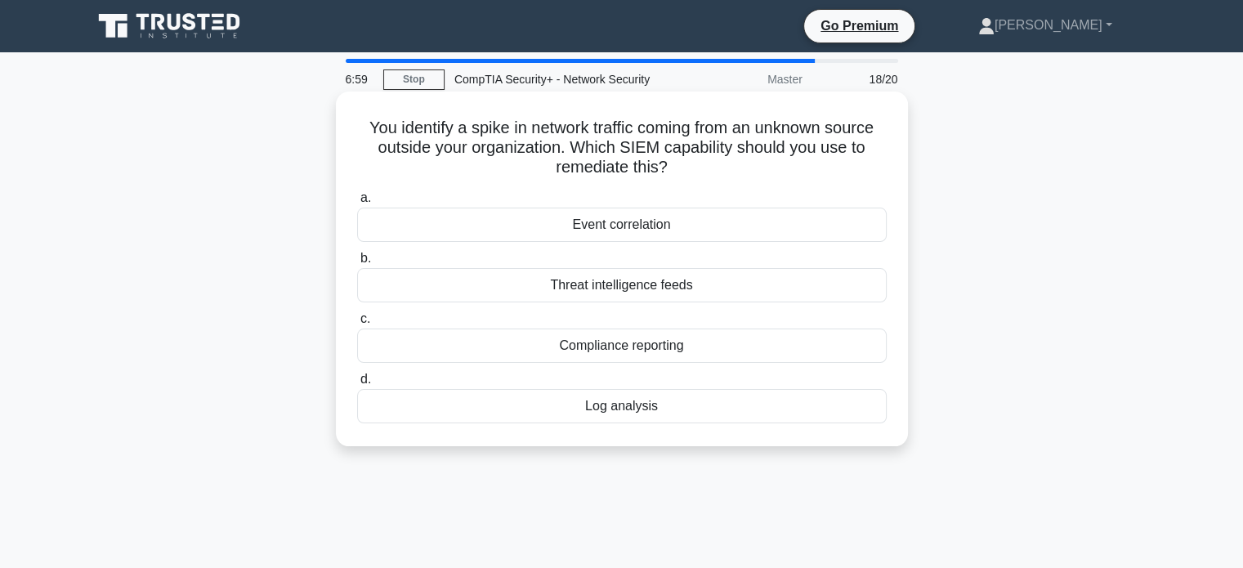
click at [365, 141] on h5 "You identify a spike in network traffic coming from an unknown source outside y…" at bounding box center [621, 148] width 533 height 60
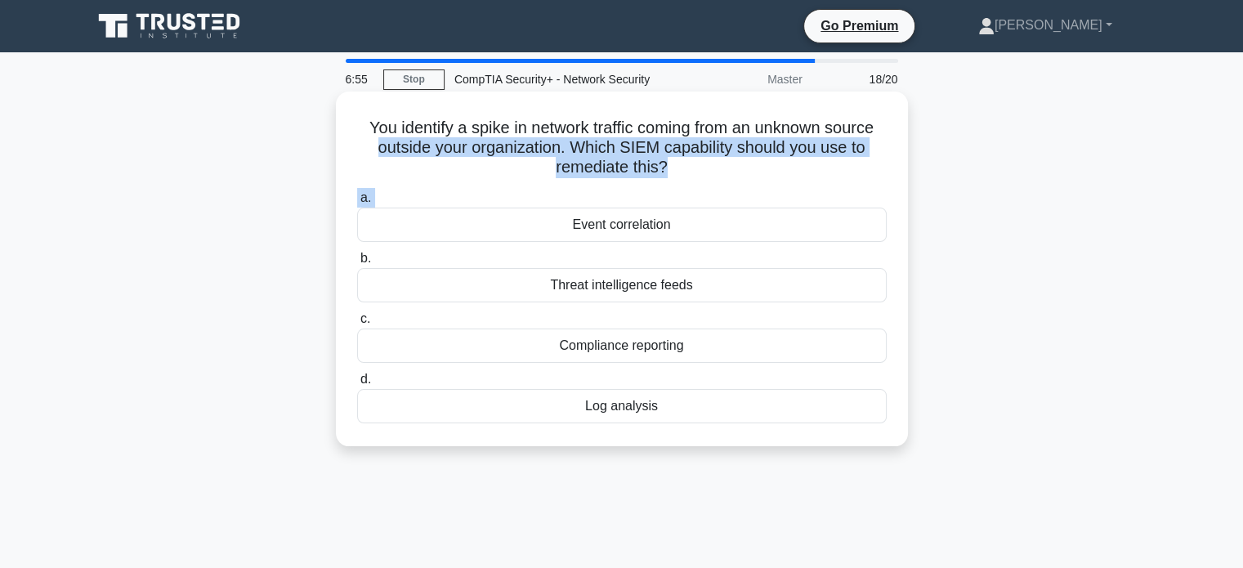
drag, startPoint x: 365, startPoint y: 141, endPoint x: 637, endPoint y: 195, distance: 277.3
click at [637, 195] on div "You identify a spike in network traffic coming from an unknown source outside y…" at bounding box center [621, 268] width 559 height 341
click at [484, 195] on label "a. Event correlation" at bounding box center [621, 215] width 529 height 54
click at [357, 195] on input "a. Event correlation" at bounding box center [357, 198] width 0 height 11
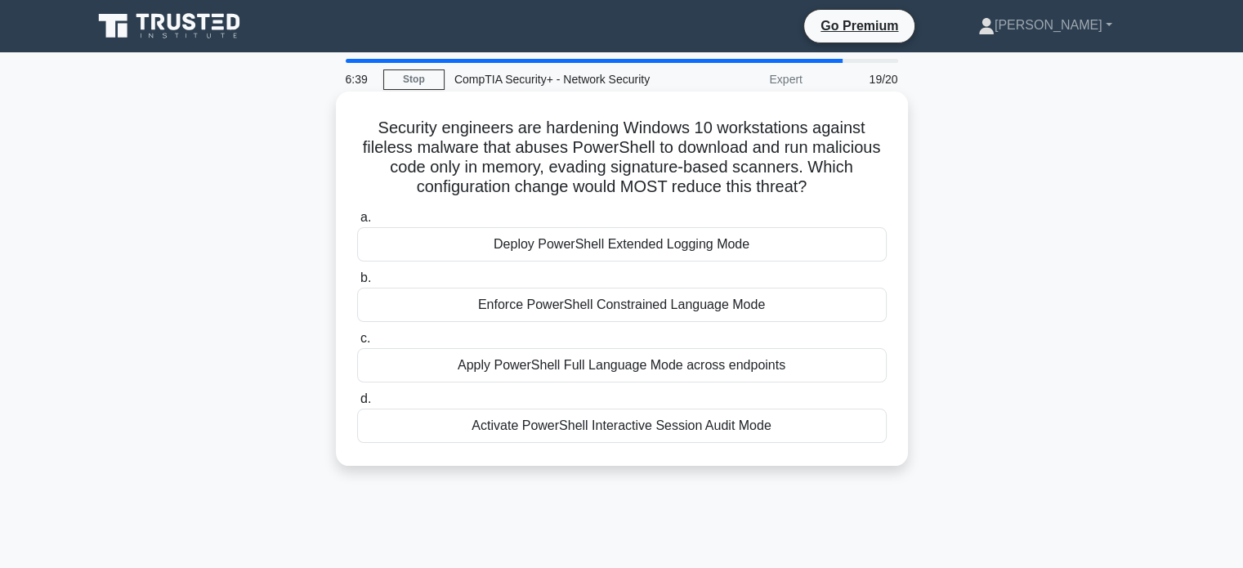
click at [427, 126] on h5 "Security engineers are hardening Windows 10 workstations against fileless malwa…" at bounding box center [621, 158] width 533 height 80
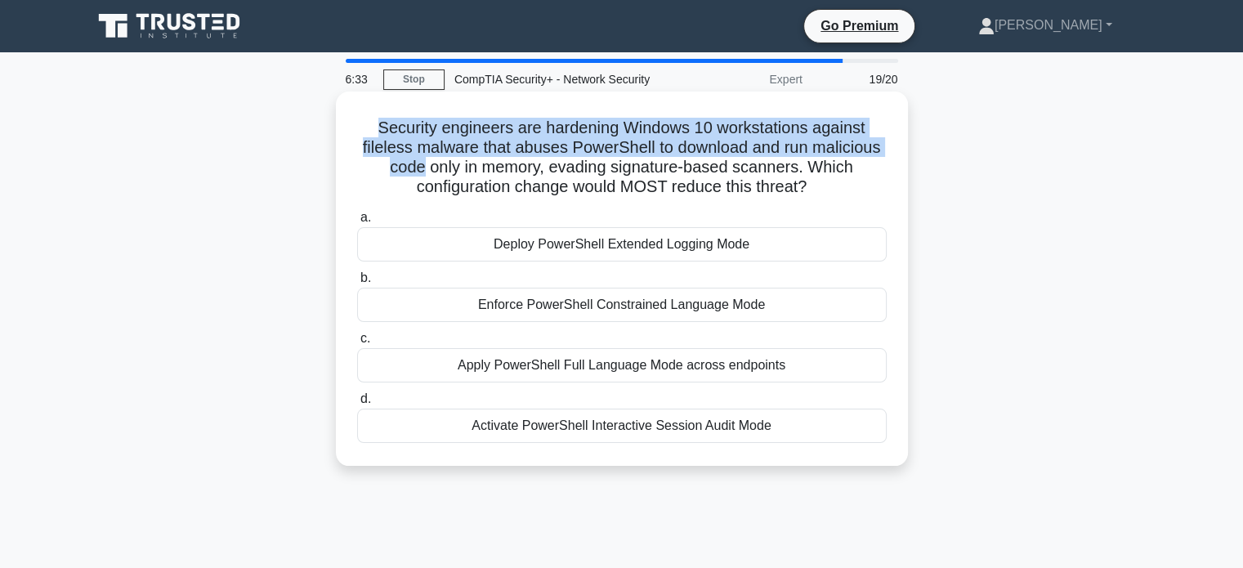
drag, startPoint x: 427, startPoint y: 126, endPoint x: 408, endPoint y: 174, distance: 51.7
click at [408, 174] on h5 "Security engineers are hardening Windows 10 workstations against fileless malwa…" at bounding box center [621, 158] width 533 height 80
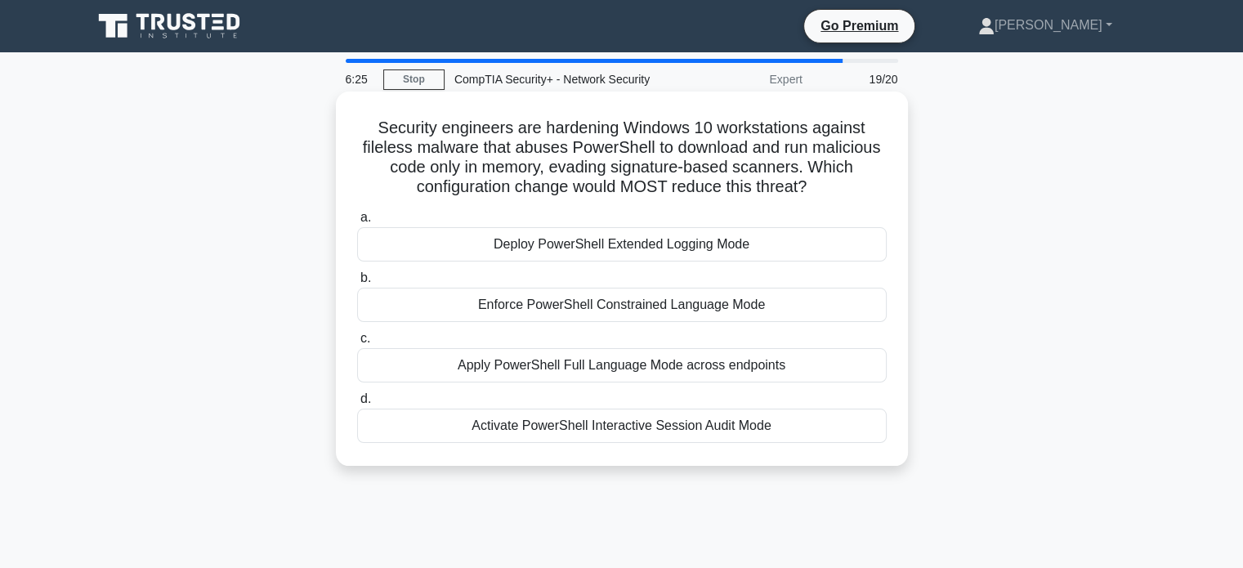
click at [790, 184] on h5 "Security engineers are hardening Windows 10 workstations against fileless malwa…" at bounding box center [621, 158] width 533 height 80
click at [663, 363] on div "Apply PowerShell Full Language Mode across endpoints" at bounding box center [621, 365] width 529 height 34
click at [661, 363] on div "Apply PowerShell Full Language Mode across endpoints" at bounding box center [621, 365] width 529 height 34
click at [357, 344] on input "c. Apply PowerShell Full Language Mode across endpoints" at bounding box center [357, 338] width 0 height 11
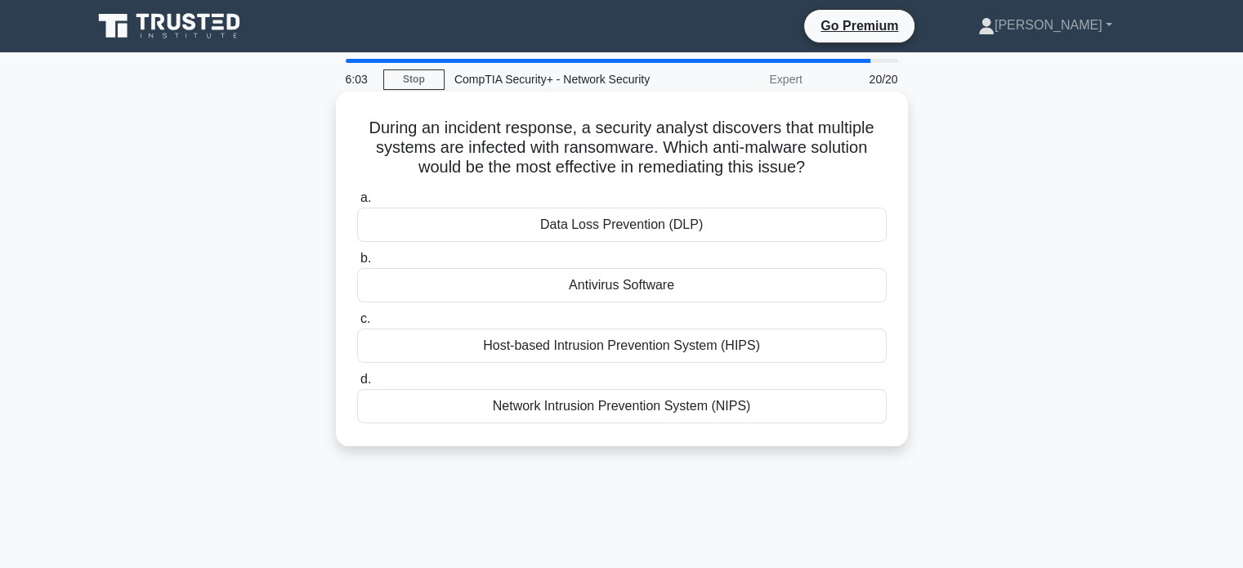
click at [667, 283] on div "Antivirus Software" at bounding box center [621, 285] width 529 height 34
click at [357, 264] on input "b. Antivirus Software" at bounding box center [357, 258] width 0 height 11
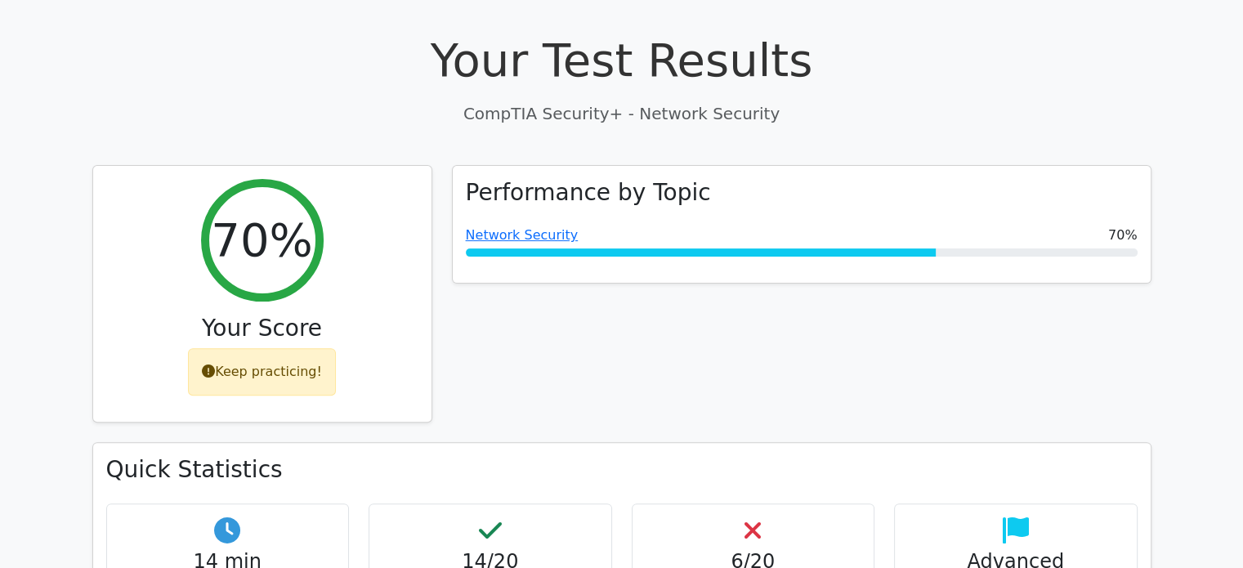
scroll to position [817, 0]
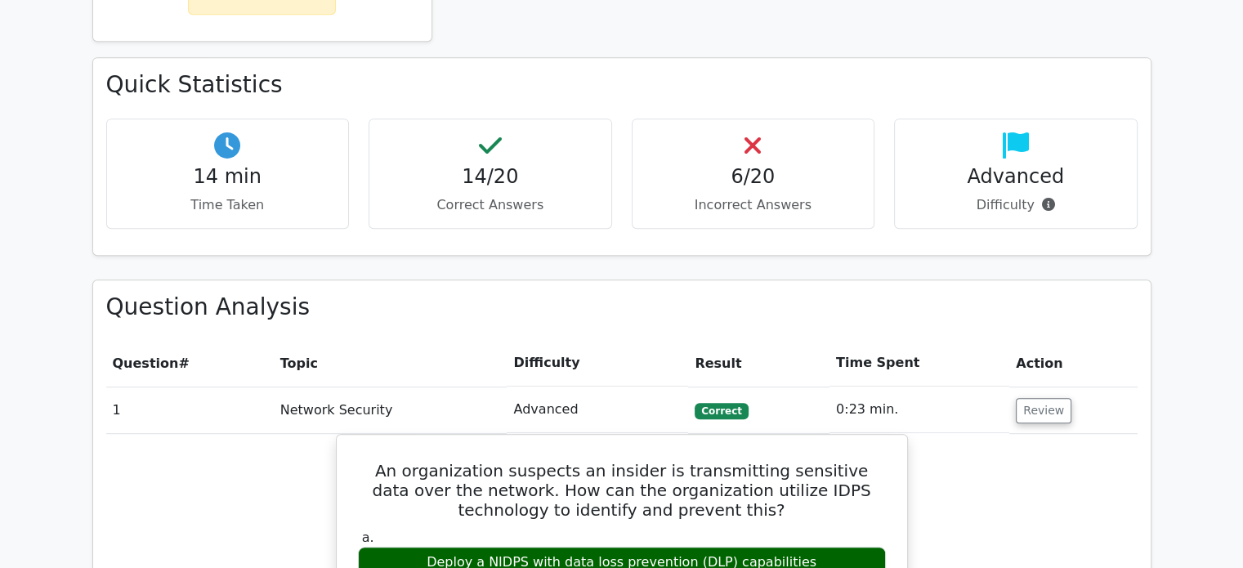
click at [739, 176] on div "6/20 Incorrect Answers" at bounding box center [753, 173] width 243 height 110
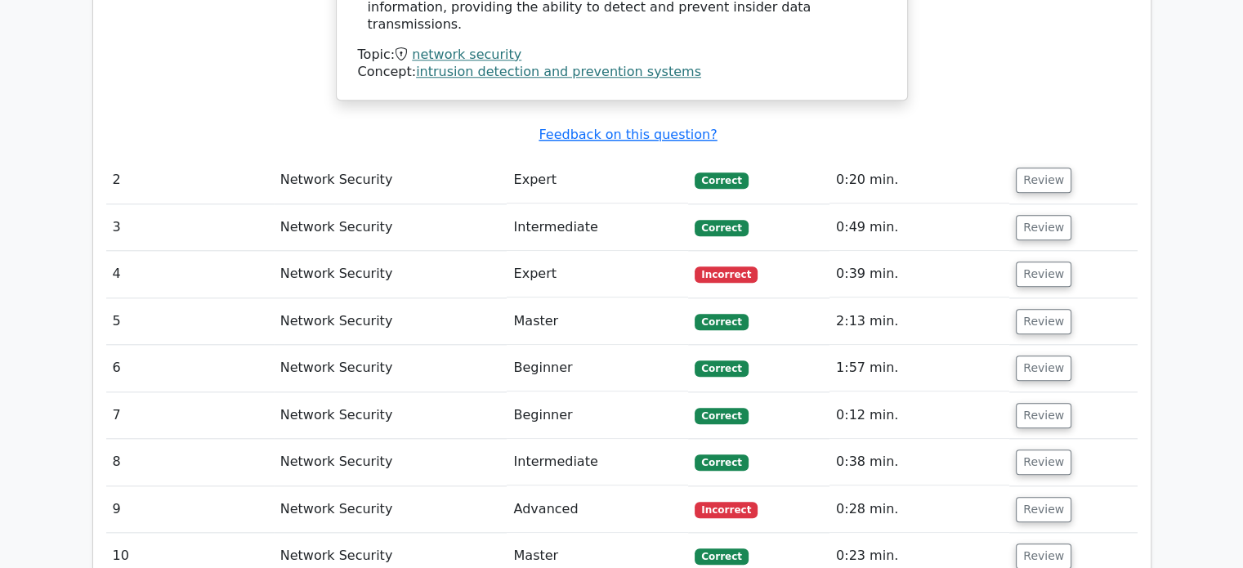
scroll to position [1634, 0]
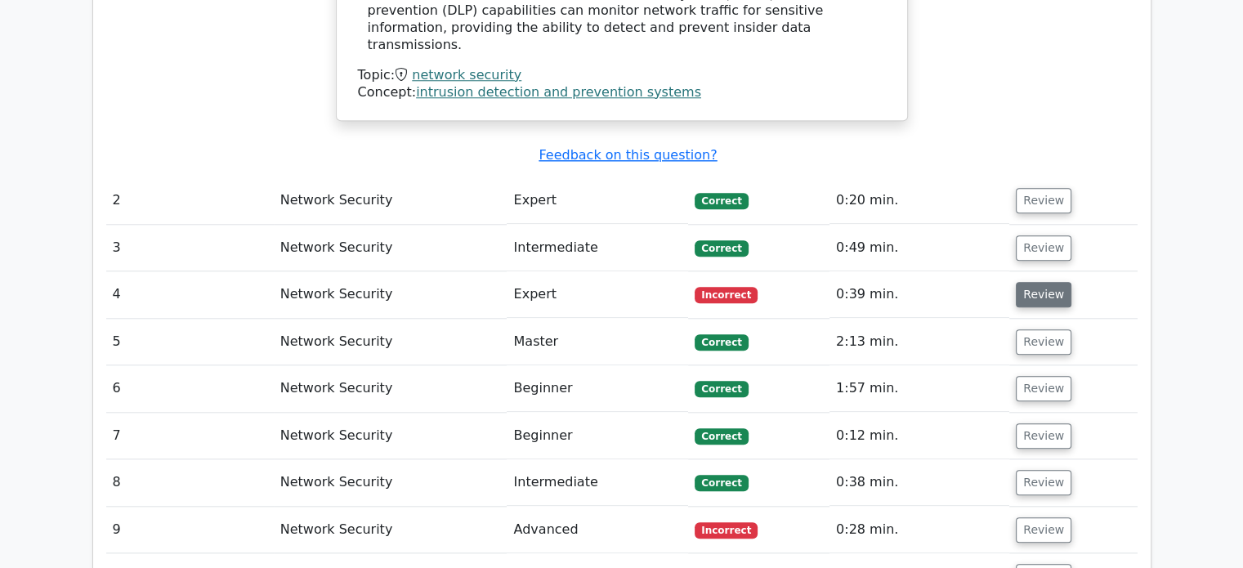
click at [1051, 282] on button "Review" at bounding box center [1043, 294] width 56 height 25
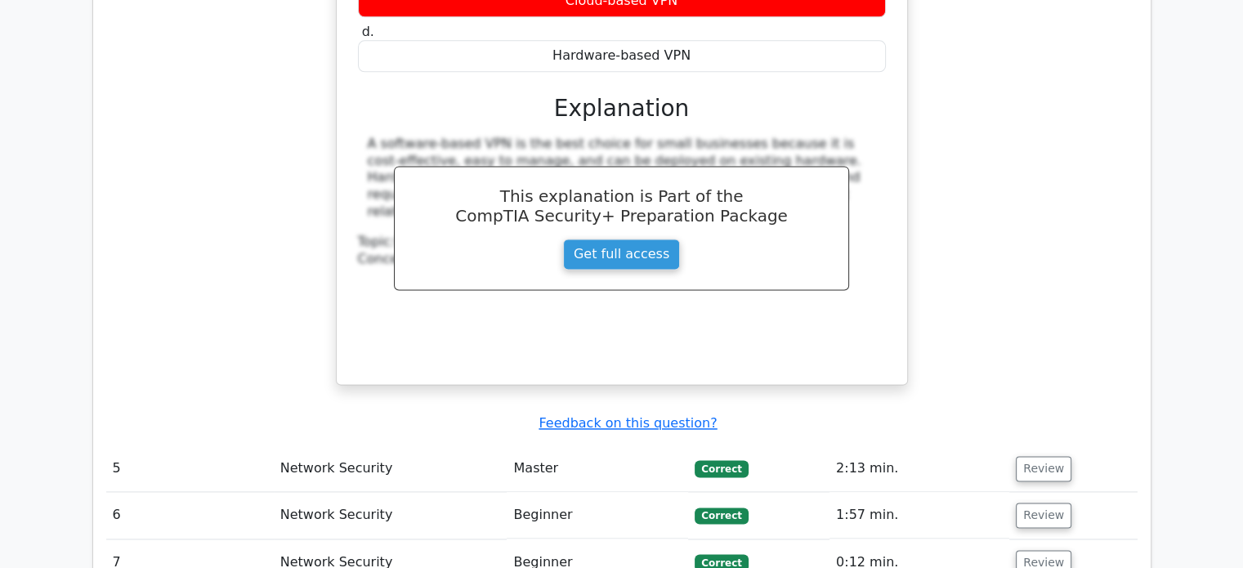
scroll to position [2451, 0]
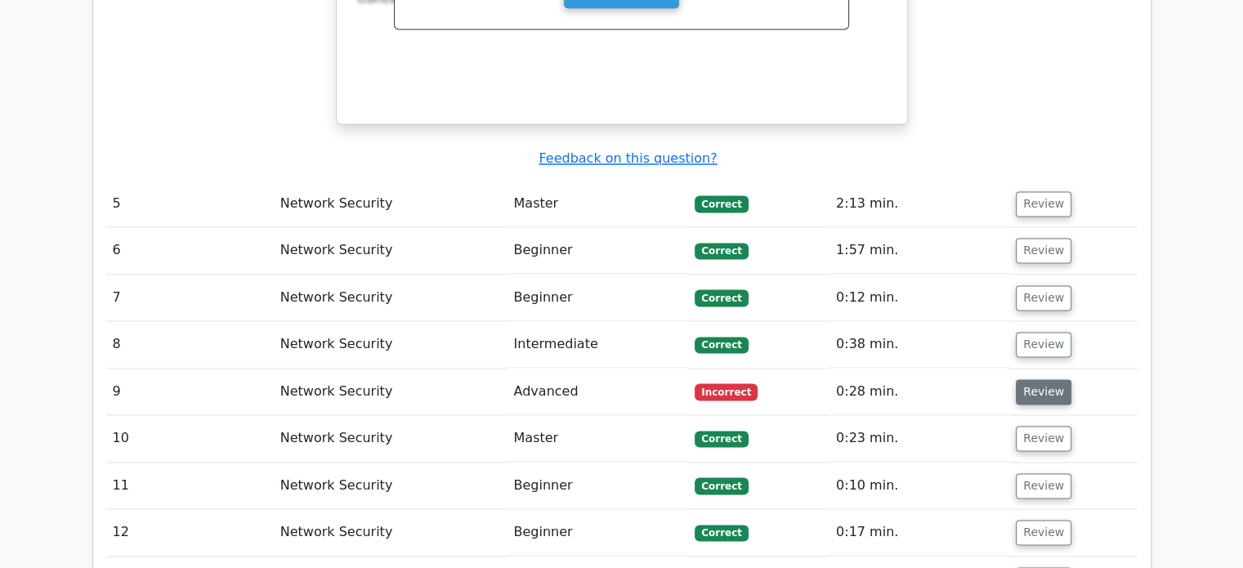
click at [1035, 379] on button "Review" at bounding box center [1043, 391] width 56 height 25
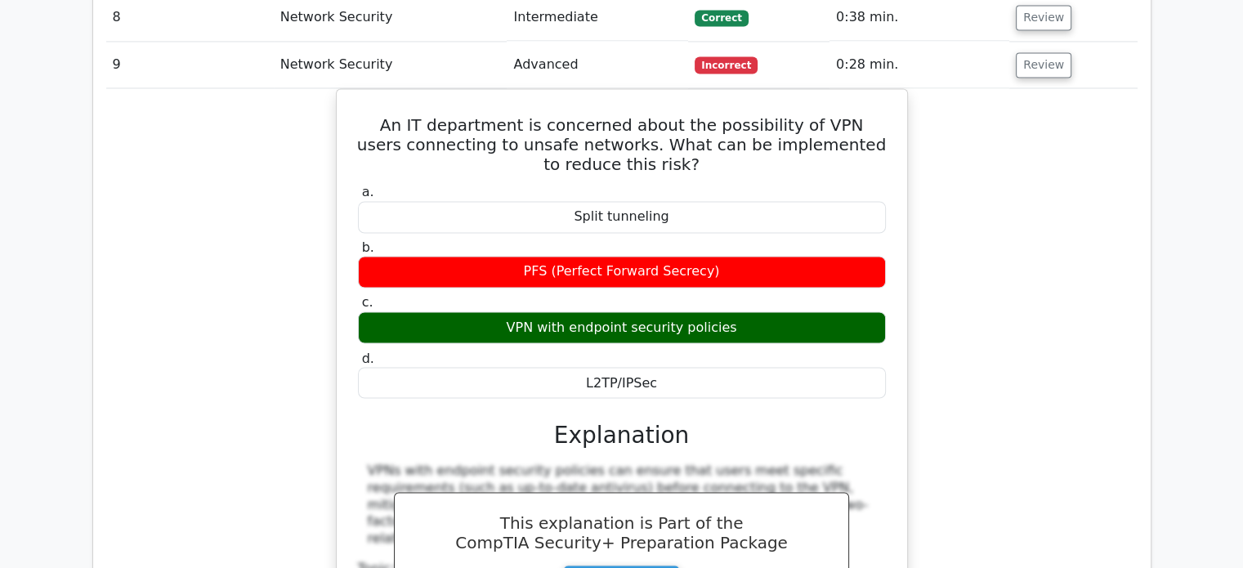
scroll to position [3350, 0]
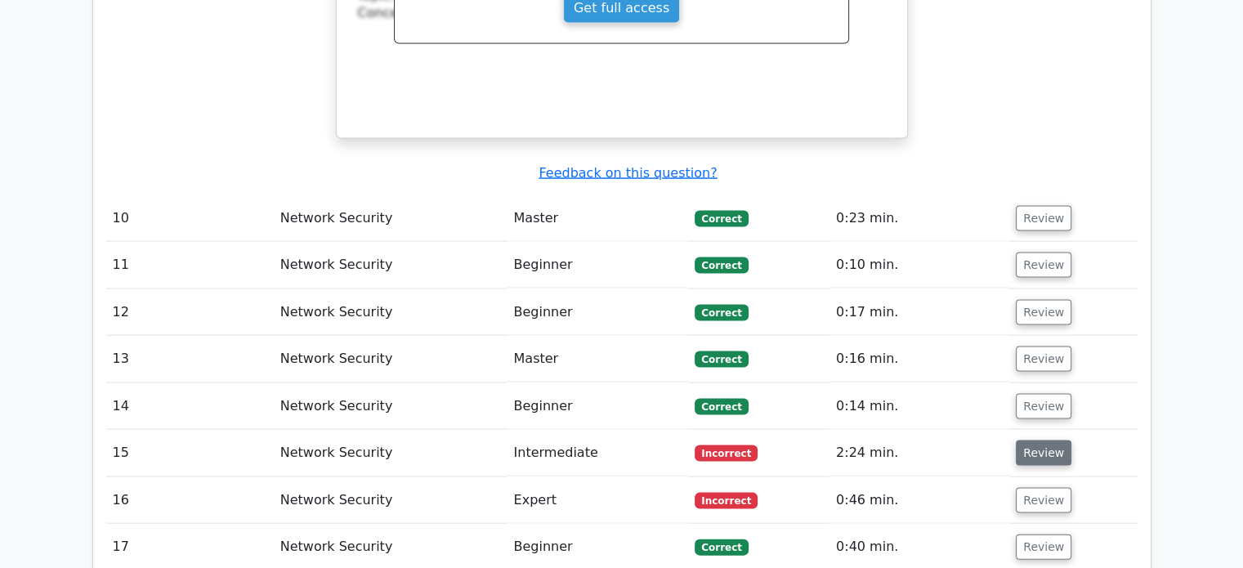
click at [1042, 440] on button "Review" at bounding box center [1043, 452] width 56 height 25
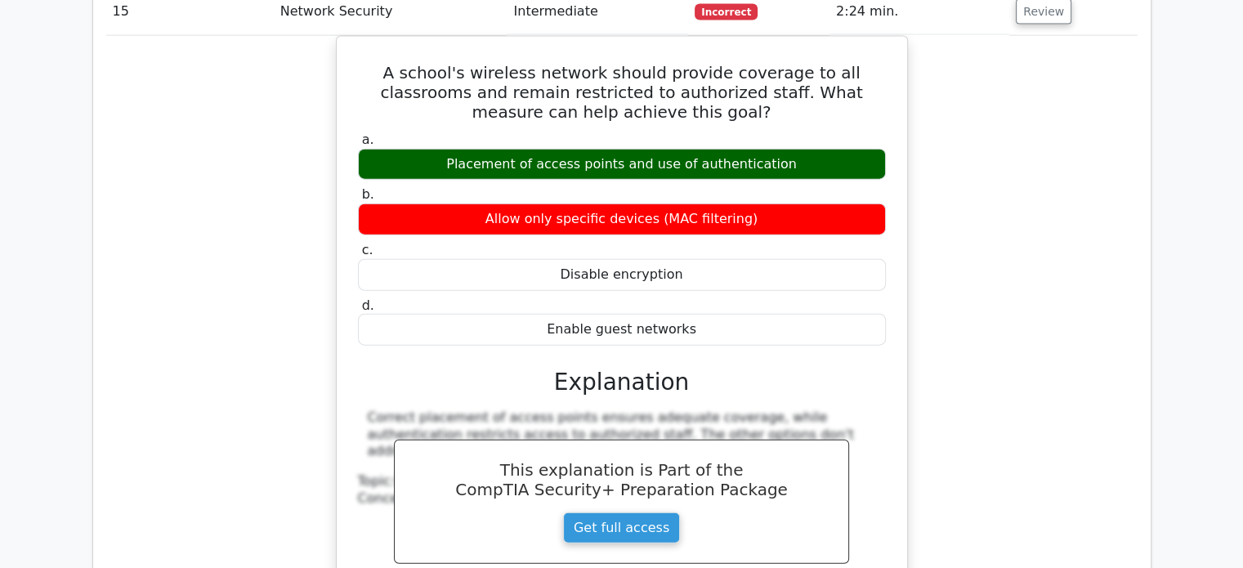
scroll to position [4003, 0]
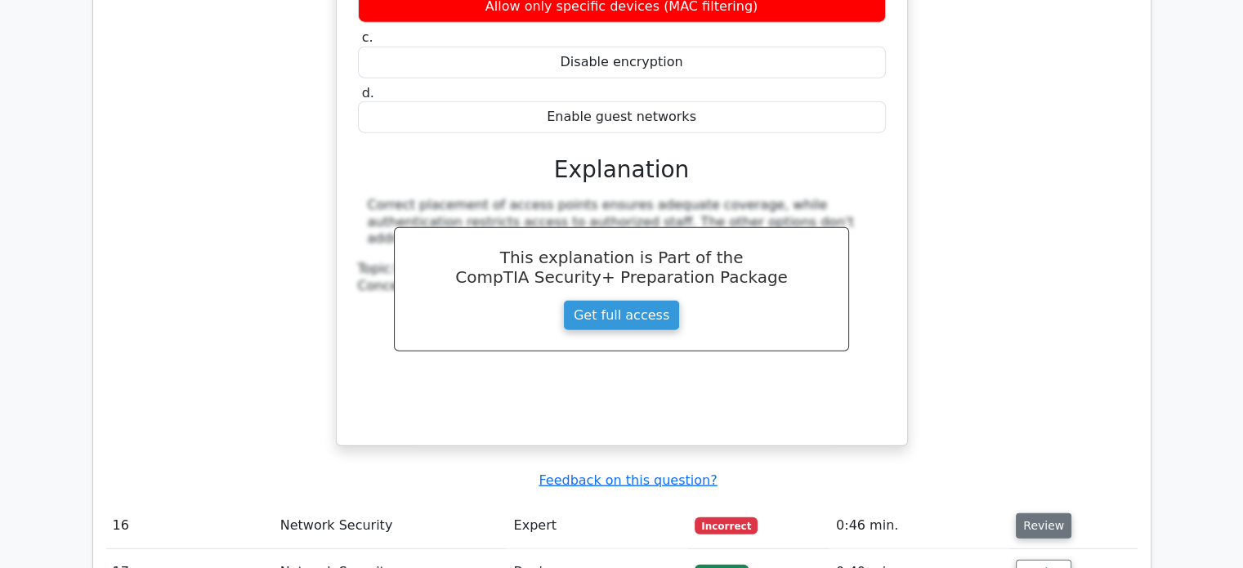
click at [1048, 513] on button "Review" at bounding box center [1043, 525] width 56 height 25
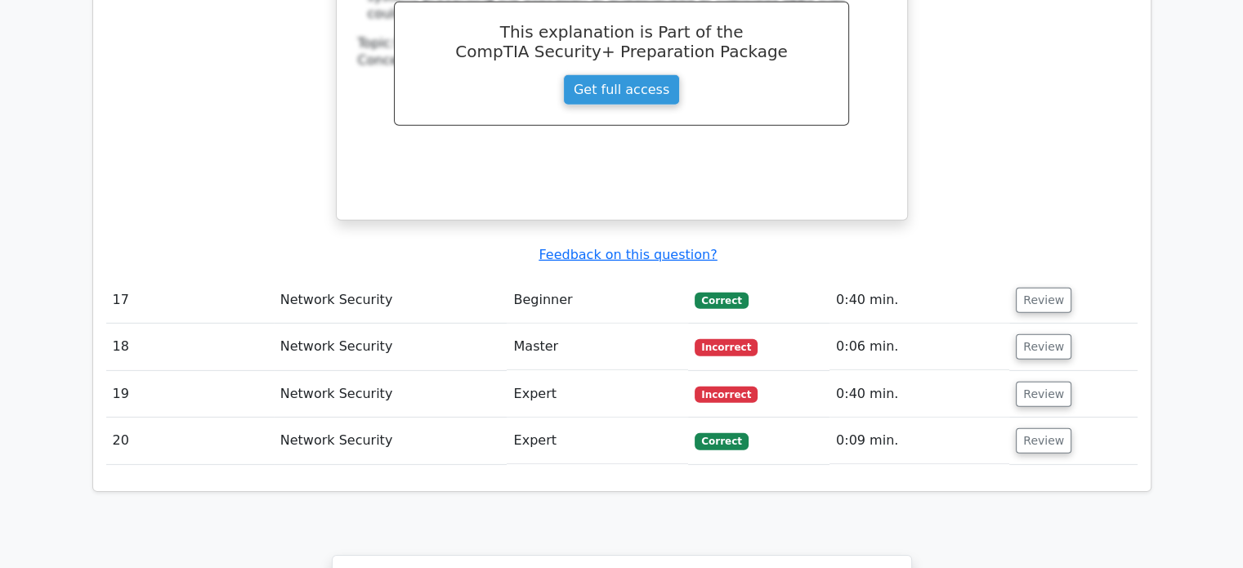
scroll to position [4984, 0]
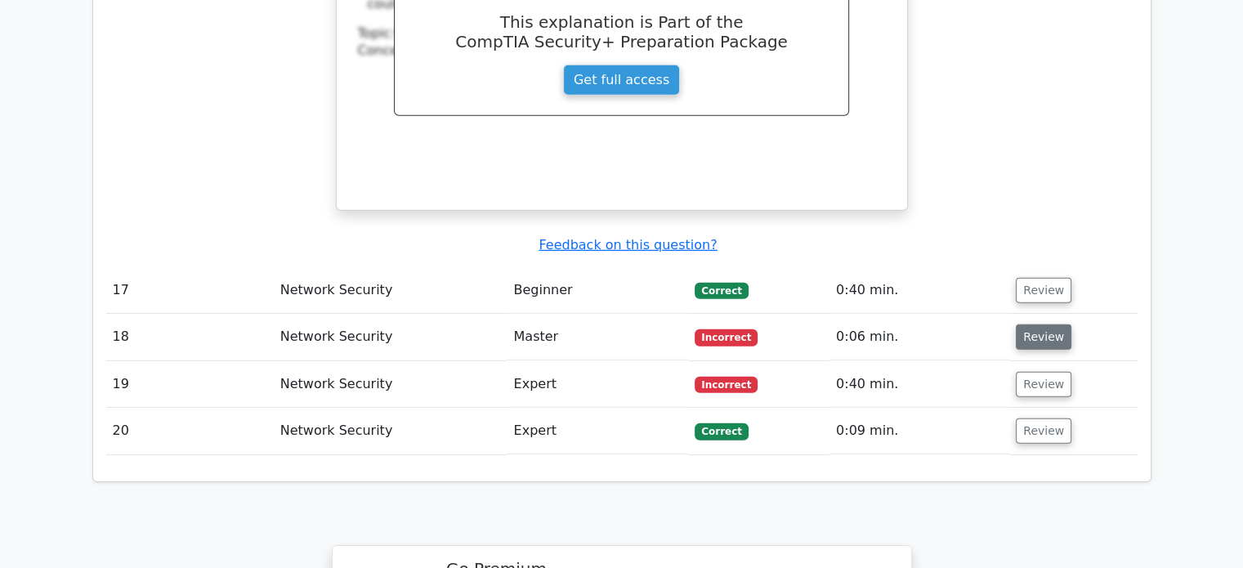
click at [1025, 324] on button "Review" at bounding box center [1043, 336] width 56 height 25
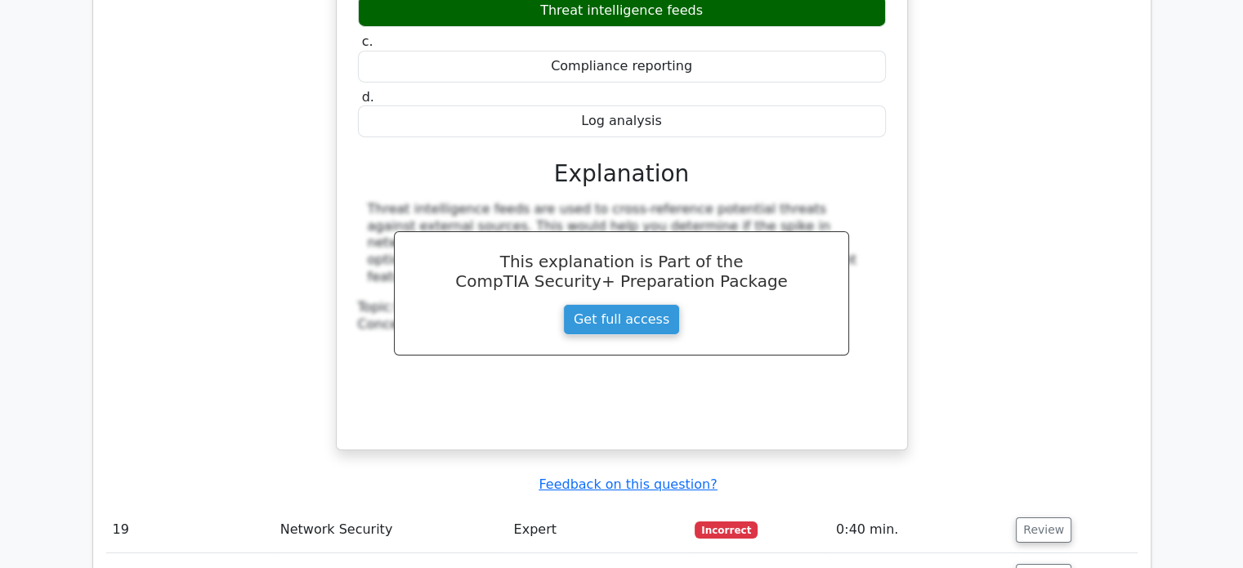
scroll to position [5882, 0]
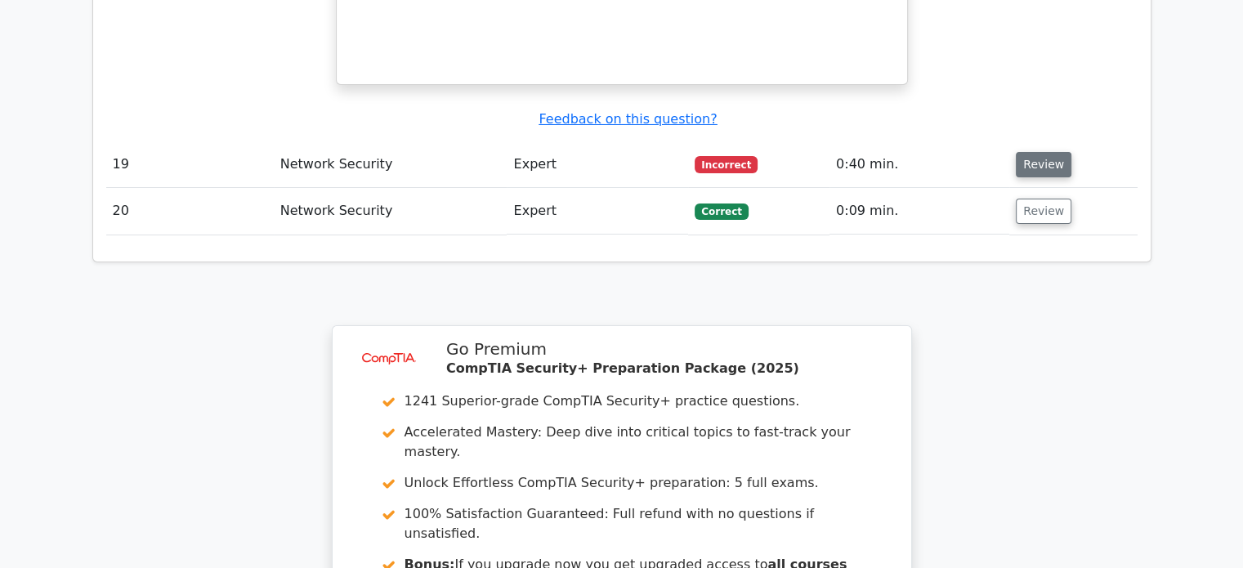
click at [1042, 152] on button "Review" at bounding box center [1043, 164] width 56 height 25
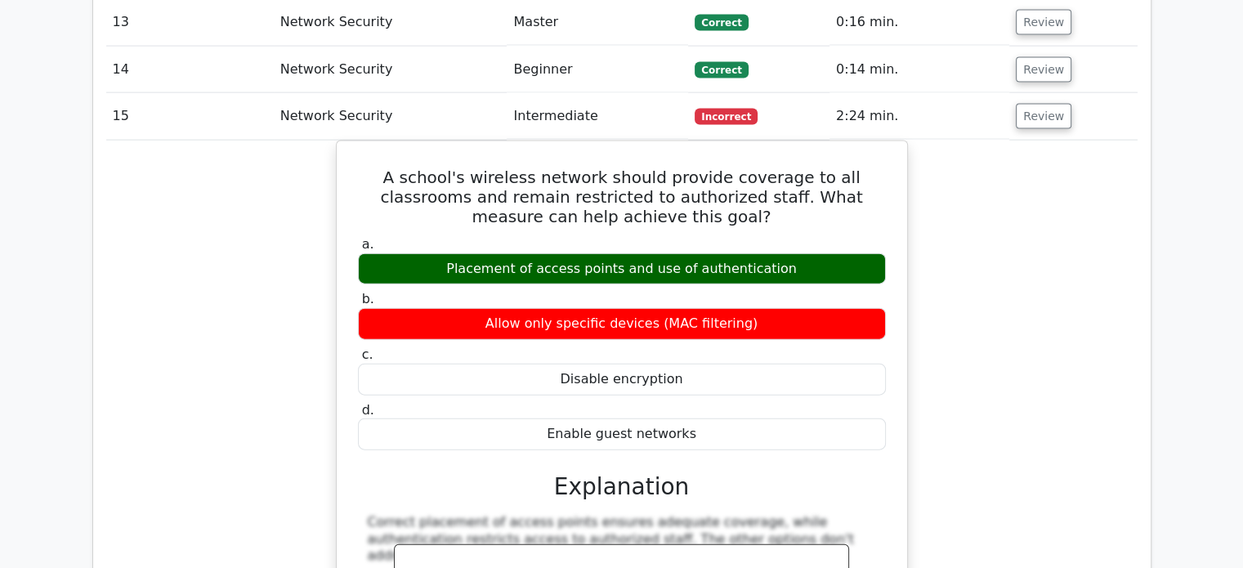
scroll to position [3513, 0]
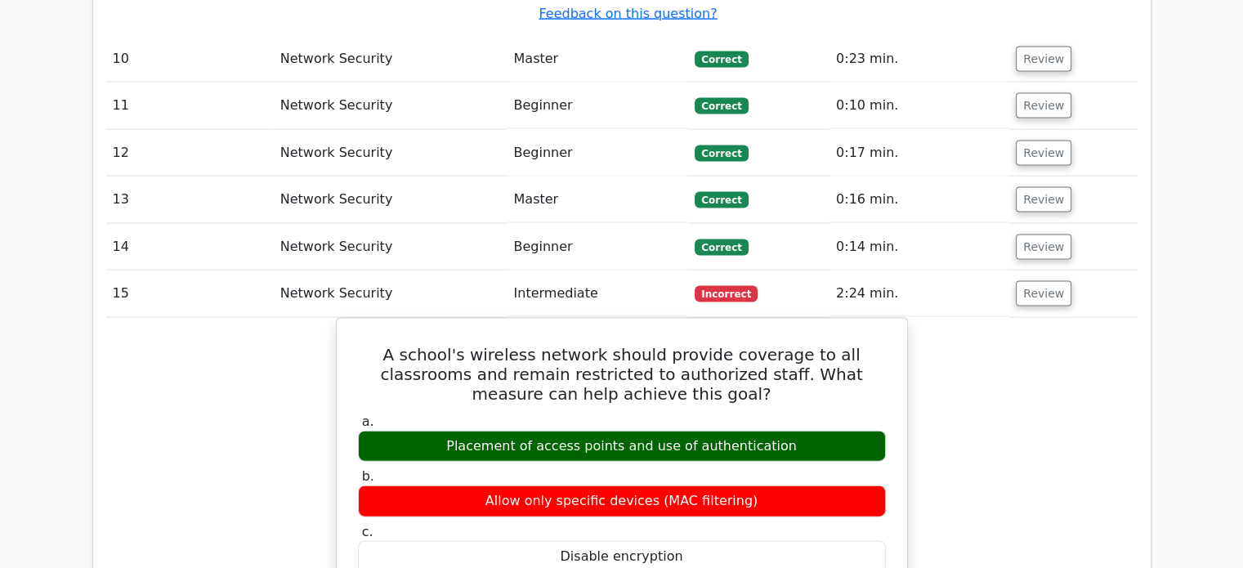
click at [1180, 51] on main "image/svg+xml Go Premium CompTIA Security+ Preparation Package (2025) 1241 Supe…" at bounding box center [621, 223] width 1243 height 7368
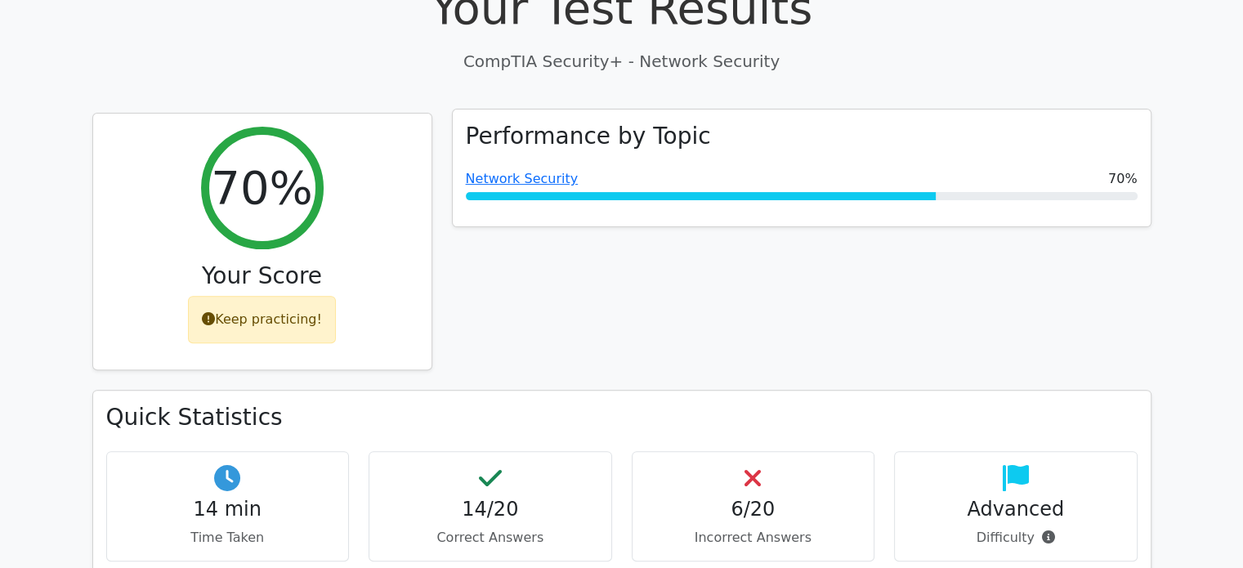
scroll to position [327, 0]
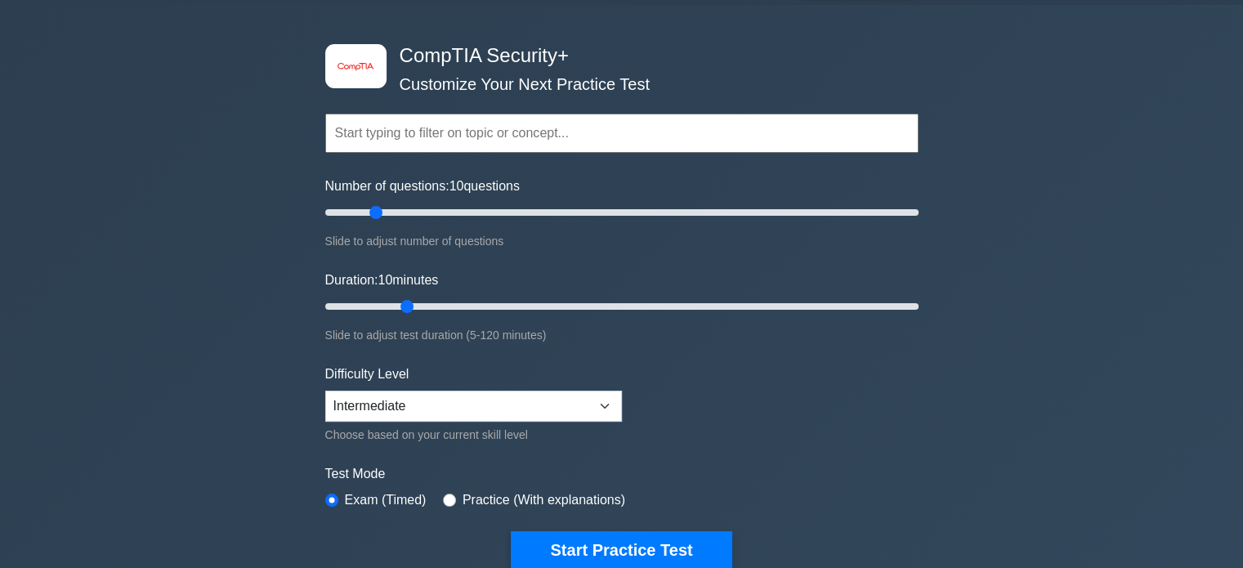
drag, startPoint x: 327, startPoint y: 2, endPoint x: 290, endPoint y: 85, distance: 91.1
click at [290, 85] on div "image/svg+xml CompTIA Security+ Customize Your Next Practice Test Topics Crypto…" at bounding box center [621, 470] width 1243 height 931
click at [451, 118] on input "text" at bounding box center [621, 133] width 593 height 39
click at [420, 156] on div "Topics Cryptography Identity and Access Management Risk Management Network Secu…" at bounding box center [621, 110] width 593 height 93
click at [423, 135] on input "text" at bounding box center [621, 133] width 593 height 39
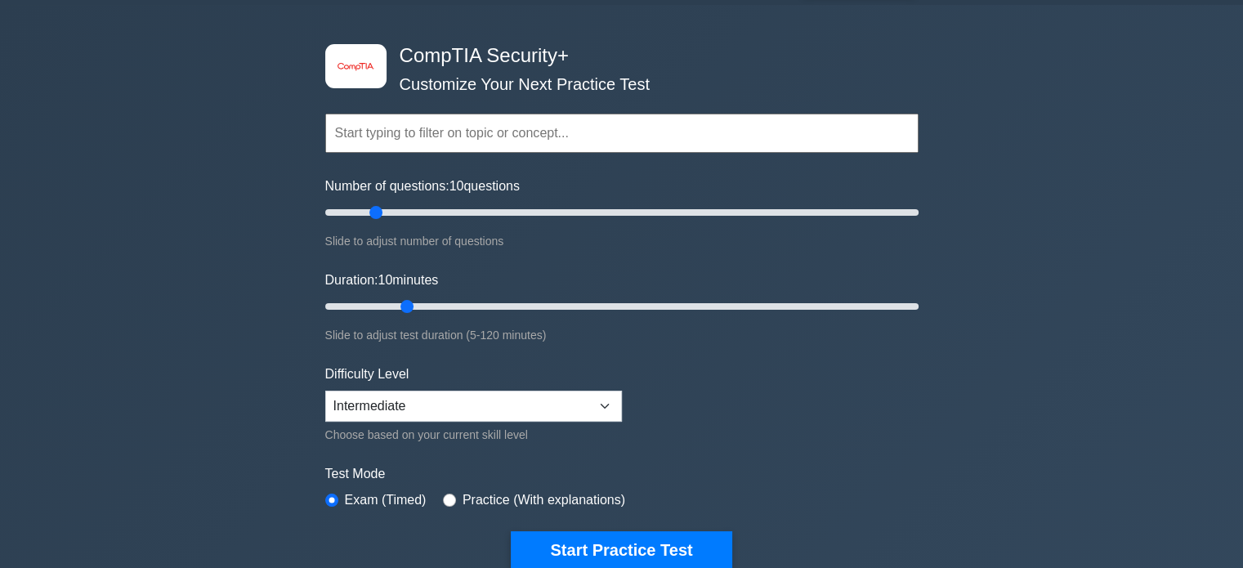
click at [381, 145] on input "text" at bounding box center [621, 133] width 593 height 39
click at [384, 142] on input "text" at bounding box center [621, 133] width 593 height 39
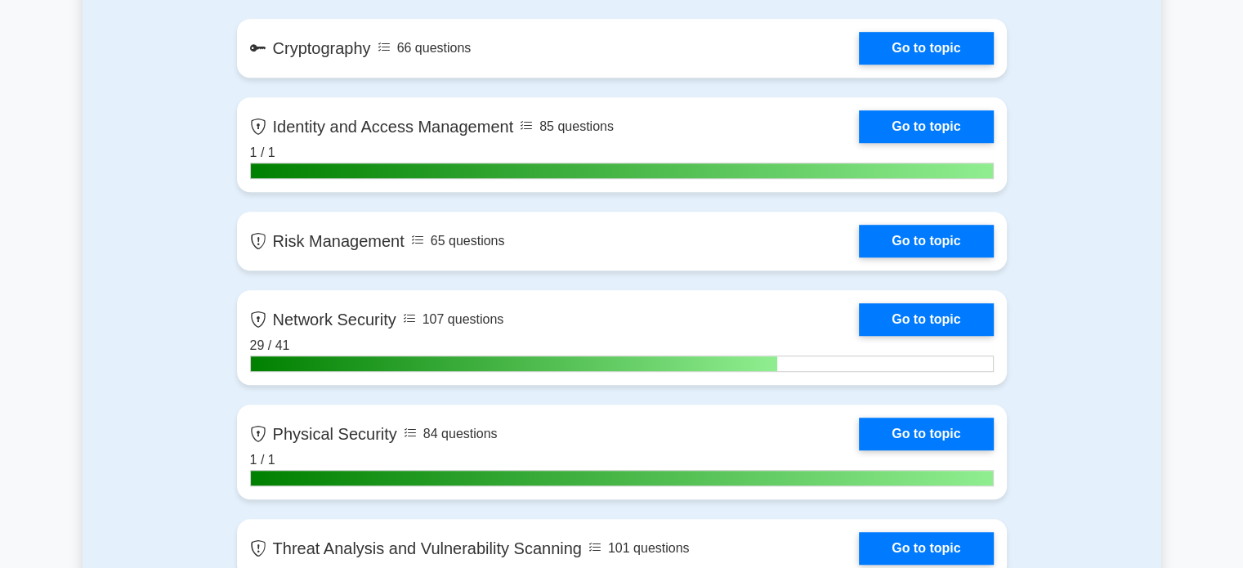
scroll to position [1109, 0]
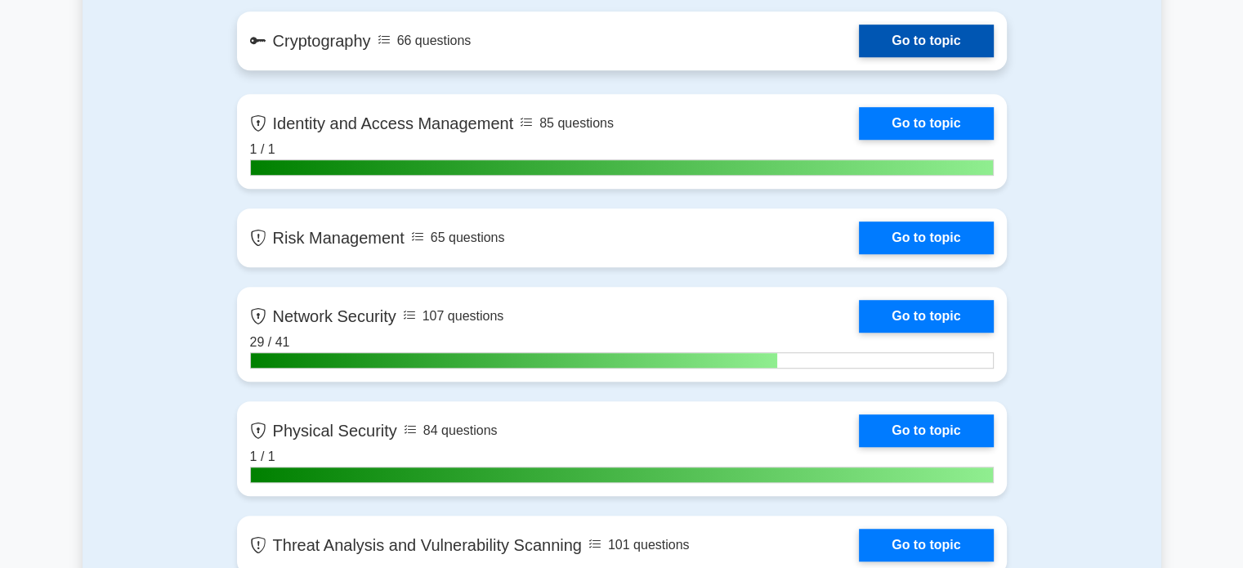
click at [985, 25] on link "Go to topic" at bounding box center [926, 41] width 134 height 33
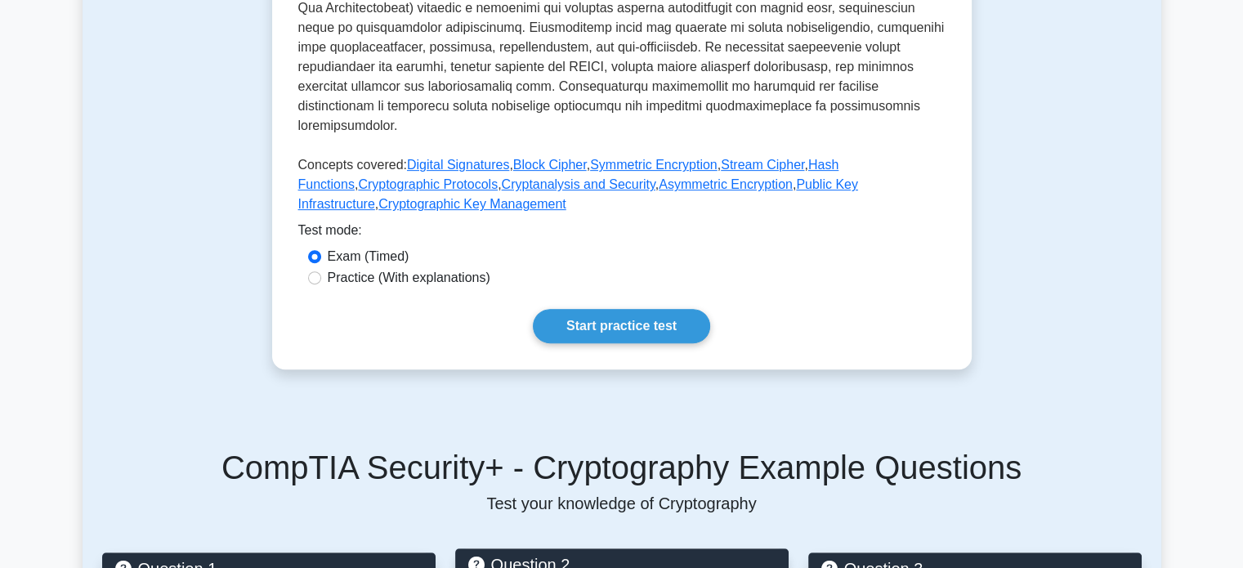
scroll to position [899, 0]
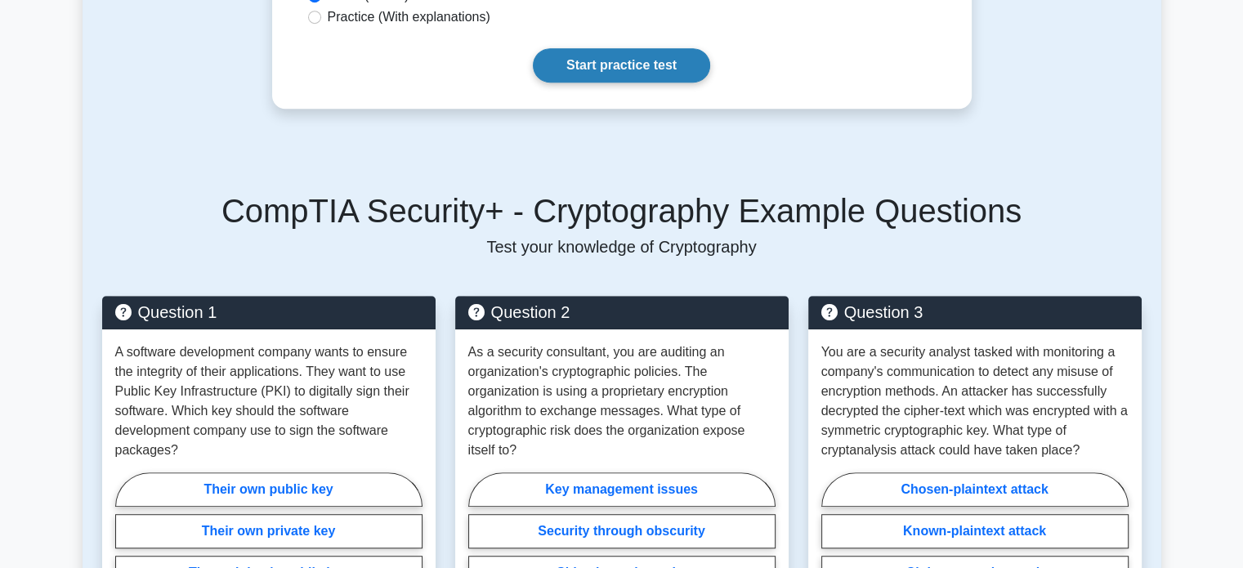
click at [654, 48] on link "Start practice test" at bounding box center [621, 65] width 177 height 34
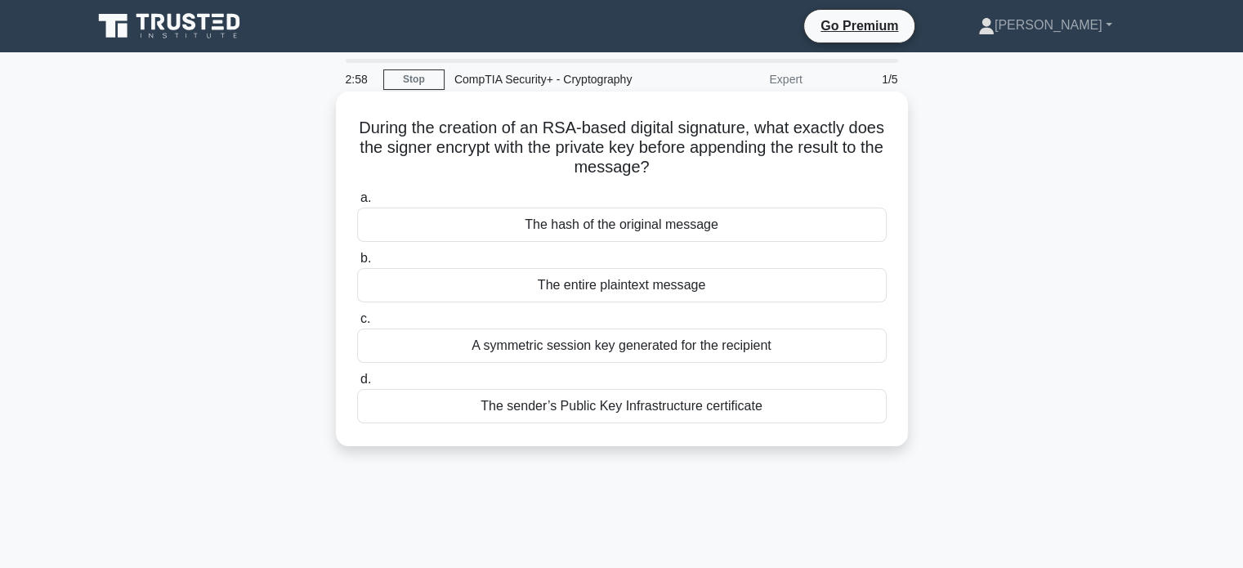
click at [395, 132] on h5 "During the creation of an RSA-based digital signature, what exactly does the si…" at bounding box center [621, 148] width 533 height 60
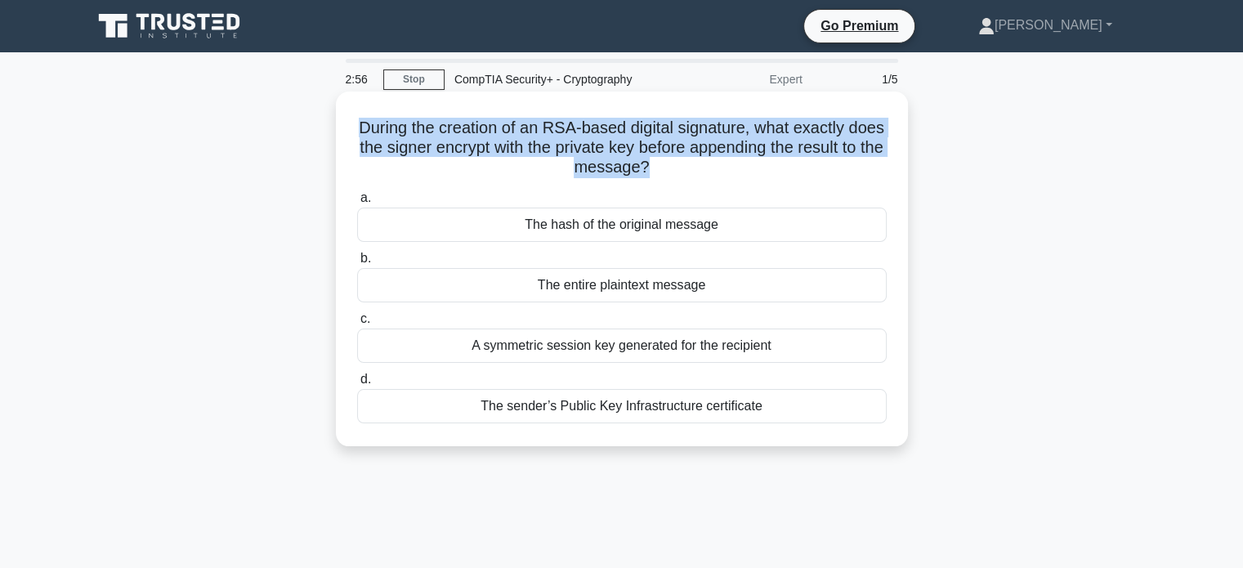
drag, startPoint x: 395, startPoint y: 132, endPoint x: 799, endPoint y: 173, distance: 405.7
click at [799, 173] on h5 "During the creation of an RSA-based digital signature, what exactly does the si…" at bounding box center [621, 148] width 533 height 60
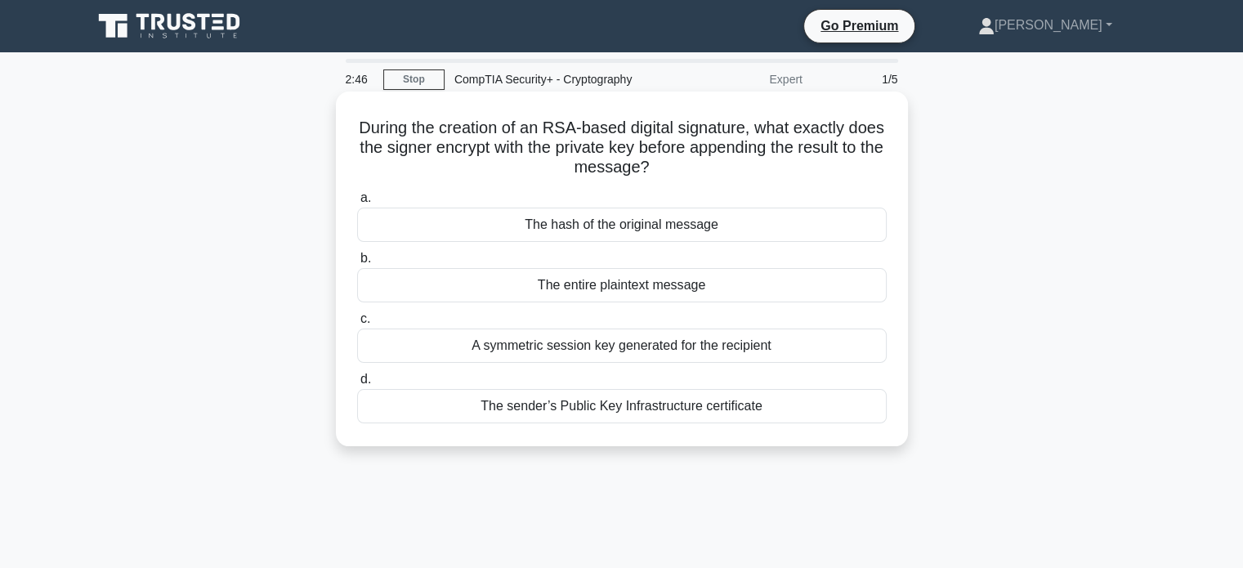
click at [638, 291] on div "The entire plaintext message" at bounding box center [621, 285] width 529 height 34
click at [357, 264] on input "b. The entire plaintext message" at bounding box center [357, 258] width 0 height 11
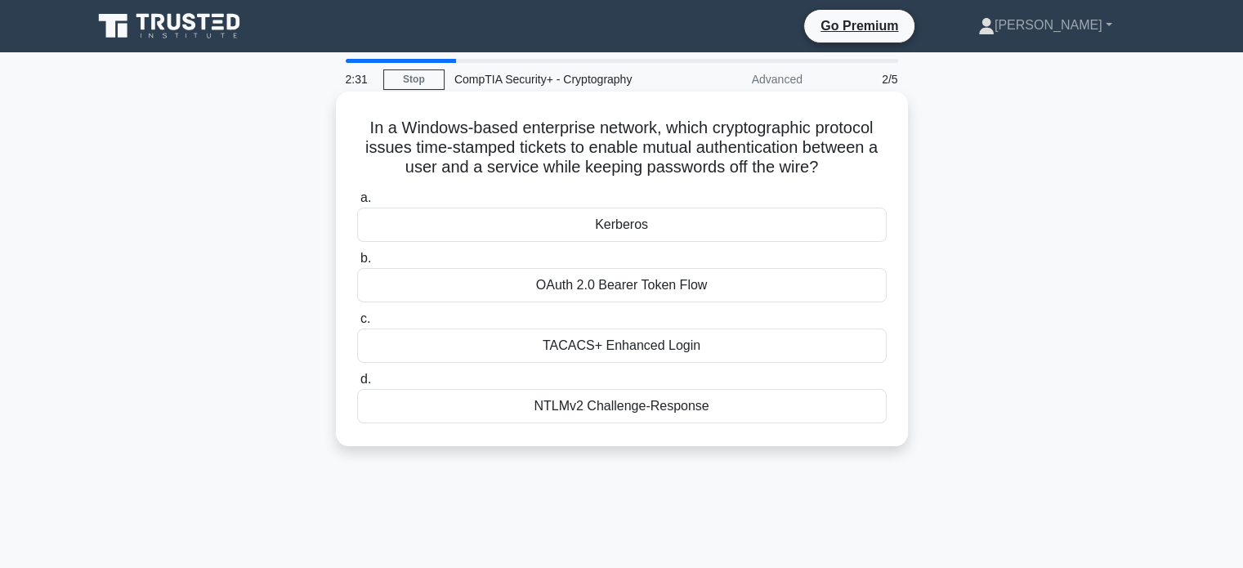
click at [650, 228] on div "Kerberos" at bounding box center [621, 225] width 529 height 34
click at [357, 203] on input "a. [GEOGRAPHIC_DATA]" at bounding box center [357, 198] width 0 height 11
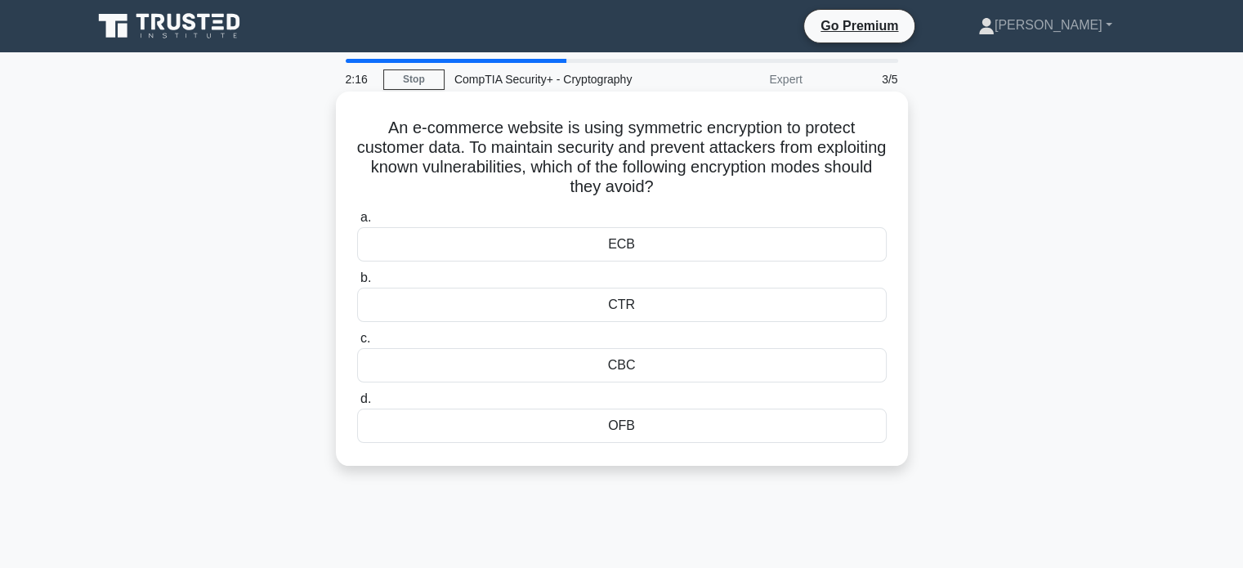
click at [583, 297] on div "CTR" at bounding box center [621, 305] width 529 height 34
click at [357, 283] on input "b. CTR" at bounding box center [357, 278] width 0 height 11
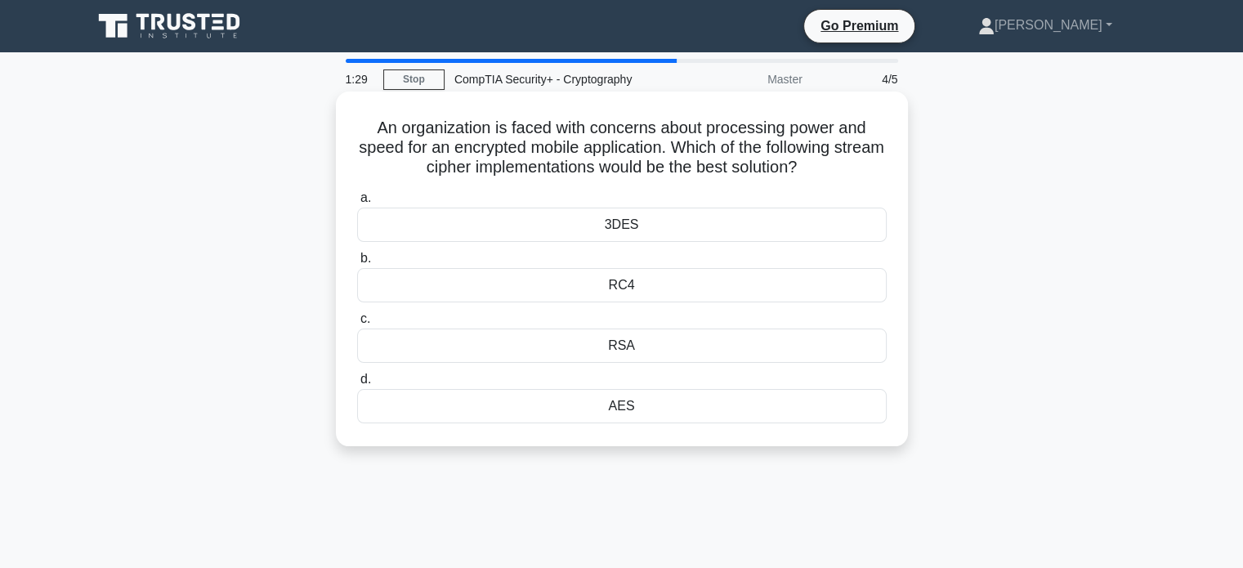
click at [627, 215] on div "3DES" at bounding box center [621, 225] width 529 height 34
click at [357, 203] on input "a. 3DES" at bounding box center [357, 198] width 0 height 11
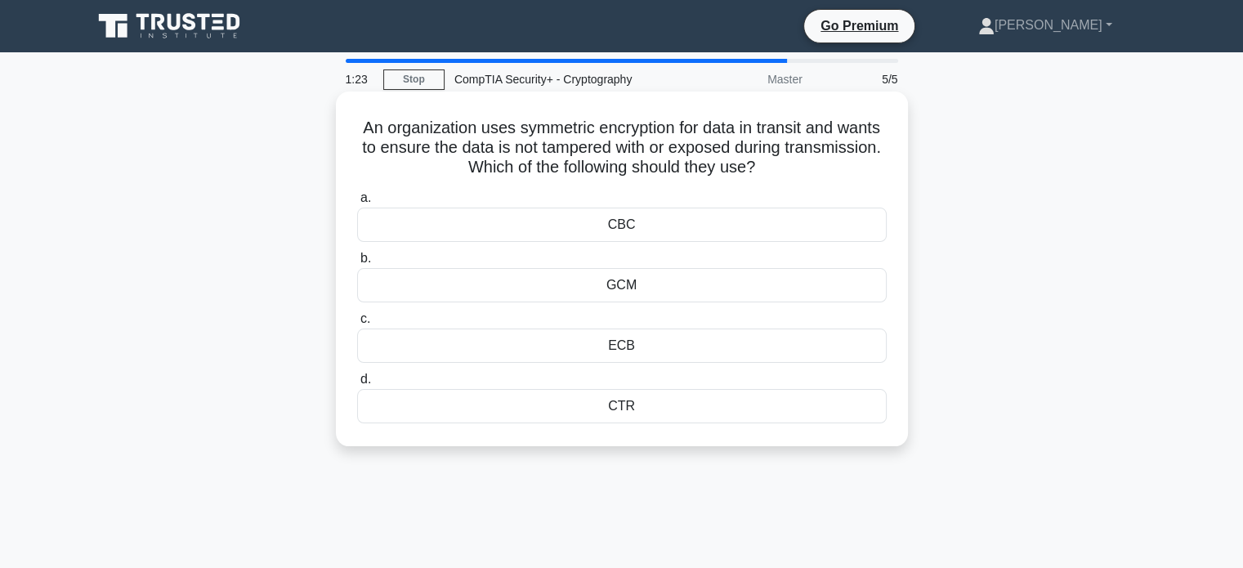
click at [582, 340] on div "ECB" at bounding box center [621, 345] width 529 height 34
click at [357, 324] on input "c. ECB" at bounding box center [357, 319] width 0 height 11
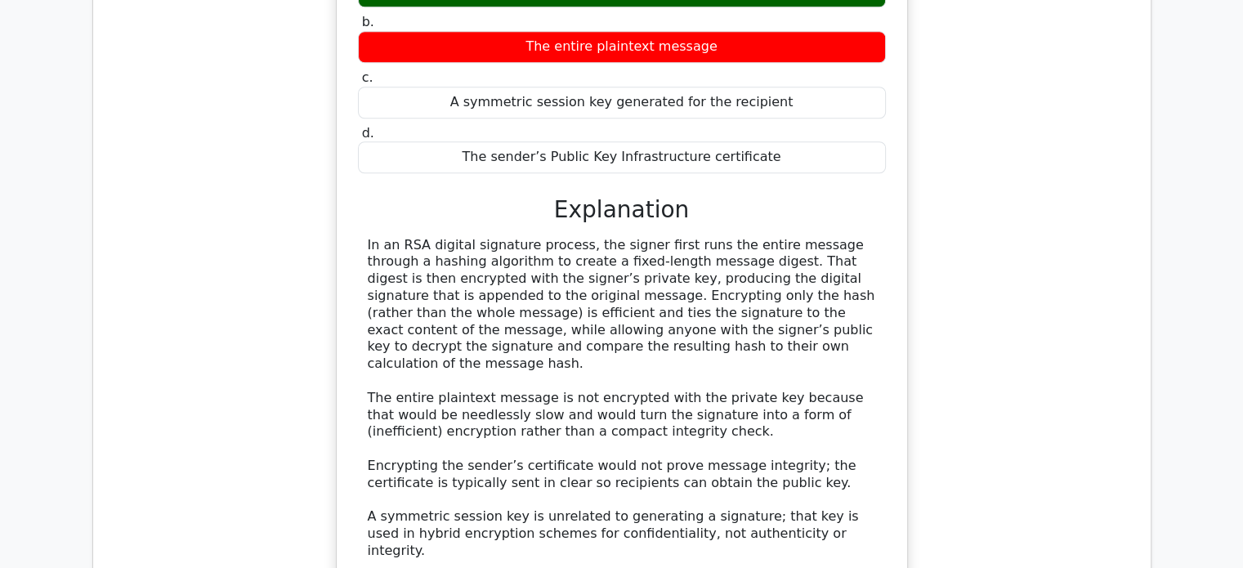
scroll to position [1389, 0]
